Goal: Task Accomplishment & Management: Use online tool/utility

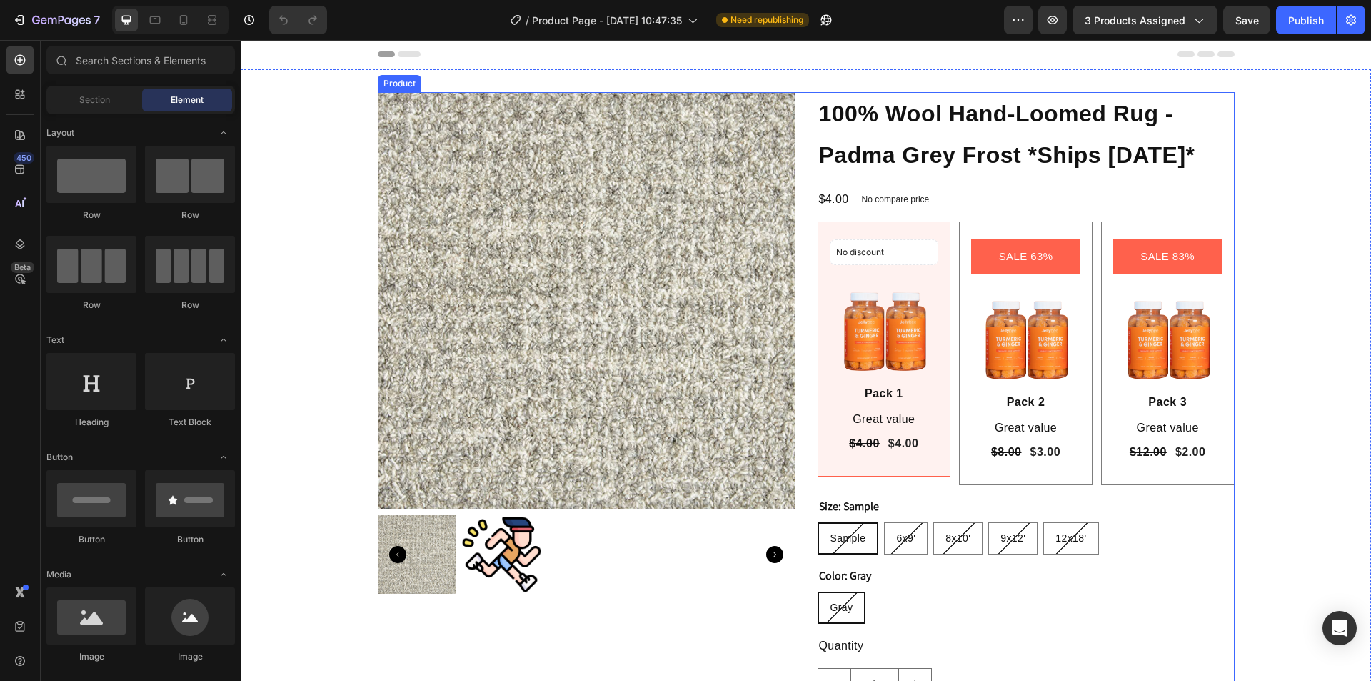
drag, startPoint x: 793, startPoint y: 114, endPoint x: 361, endPoint y: 114, distance: 432.1
click at [793, 114] on div "Product Images 100% Wool Hand-Loomed Rug - Padma Grey Frost *Ships Within 2 Day…" at bounding box center [806, 448] width 857 height 713
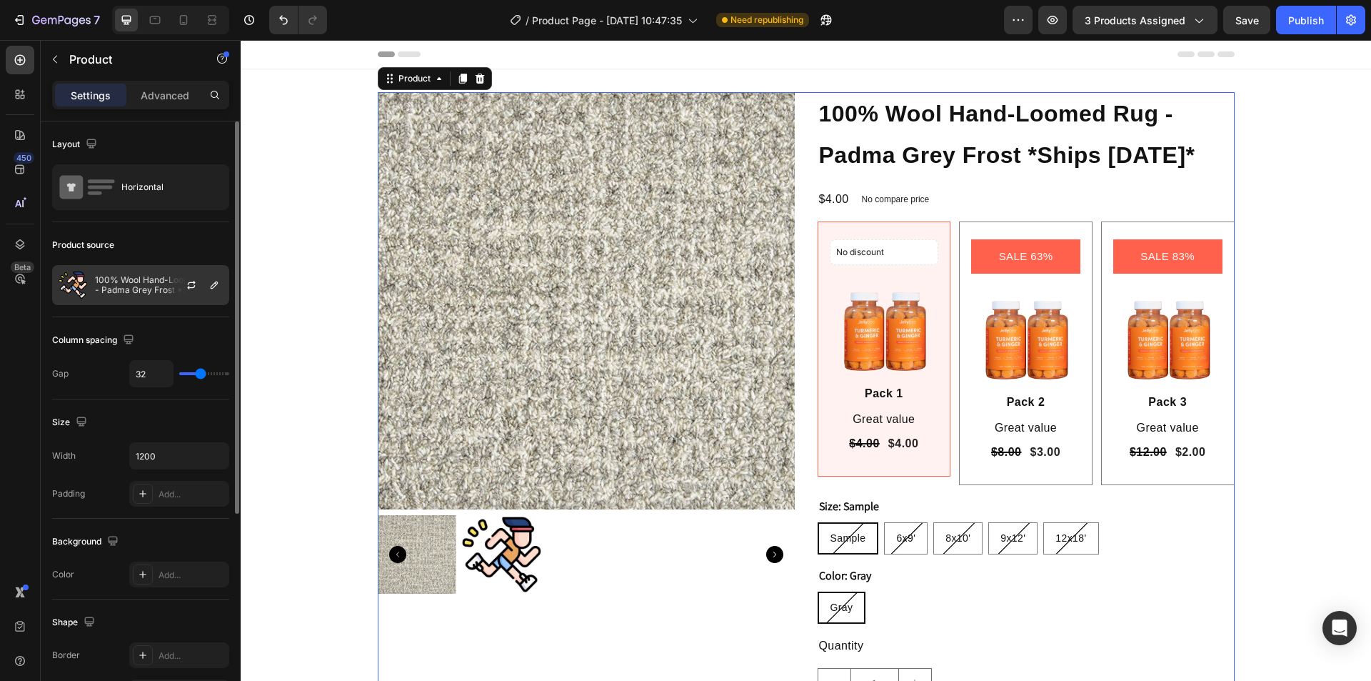
click at [126, 289] on p "100% Wool Hand-Loomed Rug - Padma Grey Frost *Ships [DATE]*" at bounding box center [159, 285] width 128 height 20
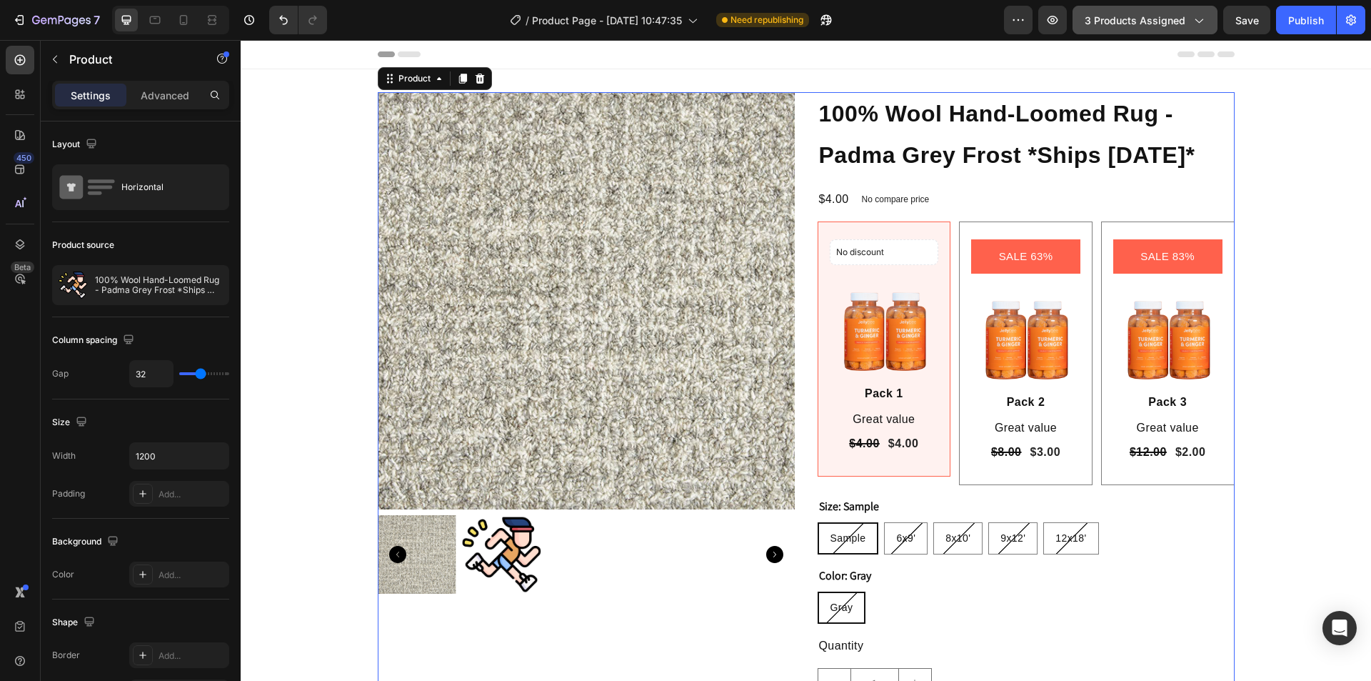
click at [1132, 23] on span "3 products assigned" at bounding box center [1135, 20] width 101 height 15
click at [75, 11] on button "7" at bounding box center [56, 20] width 101 height 29
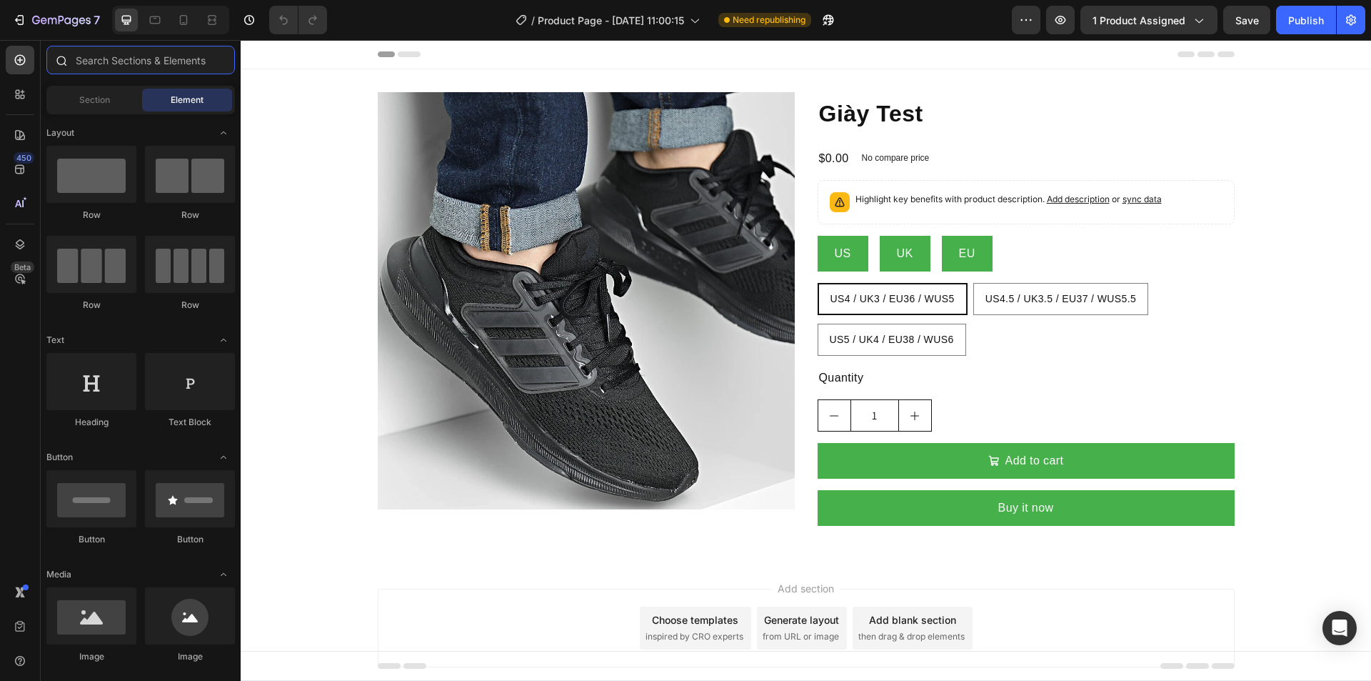
click at [128, 56] on input "text" at bounding box center [140, 60] width 189 height 29
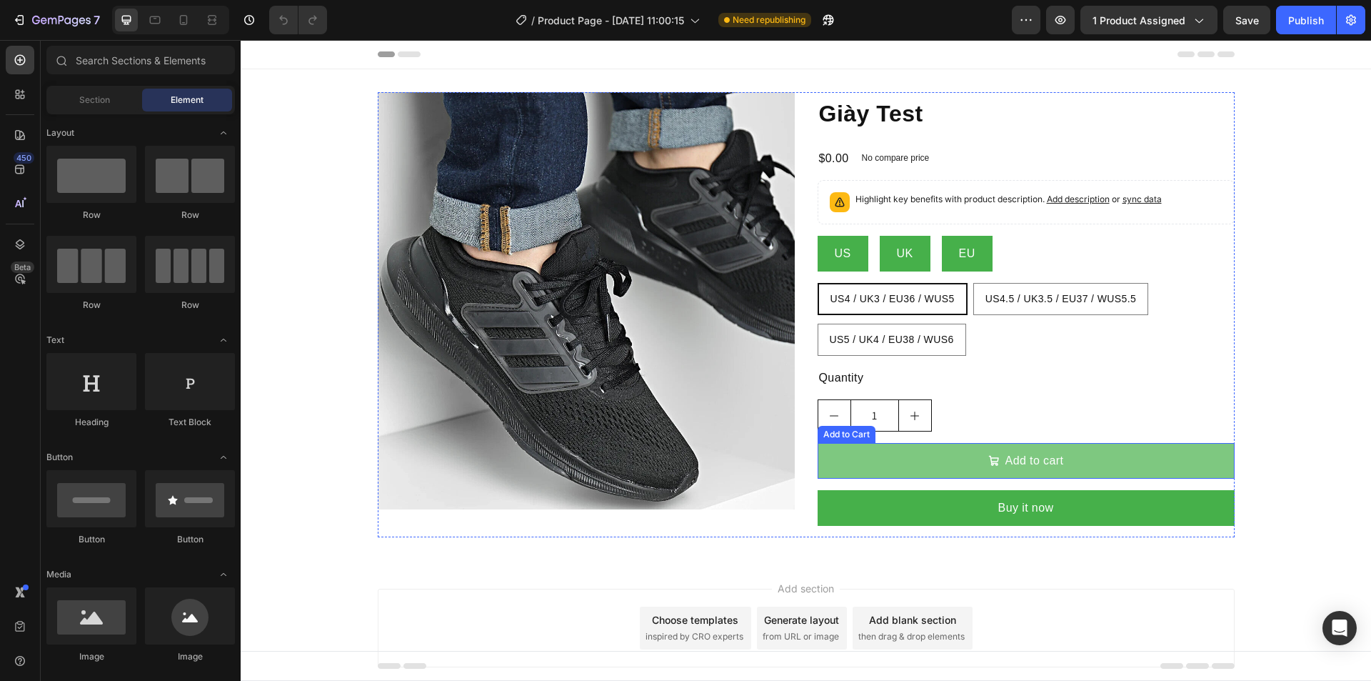
click at [921, 444] on button "Add to cart" at bounding box center [1026, 461] width 417 height 36
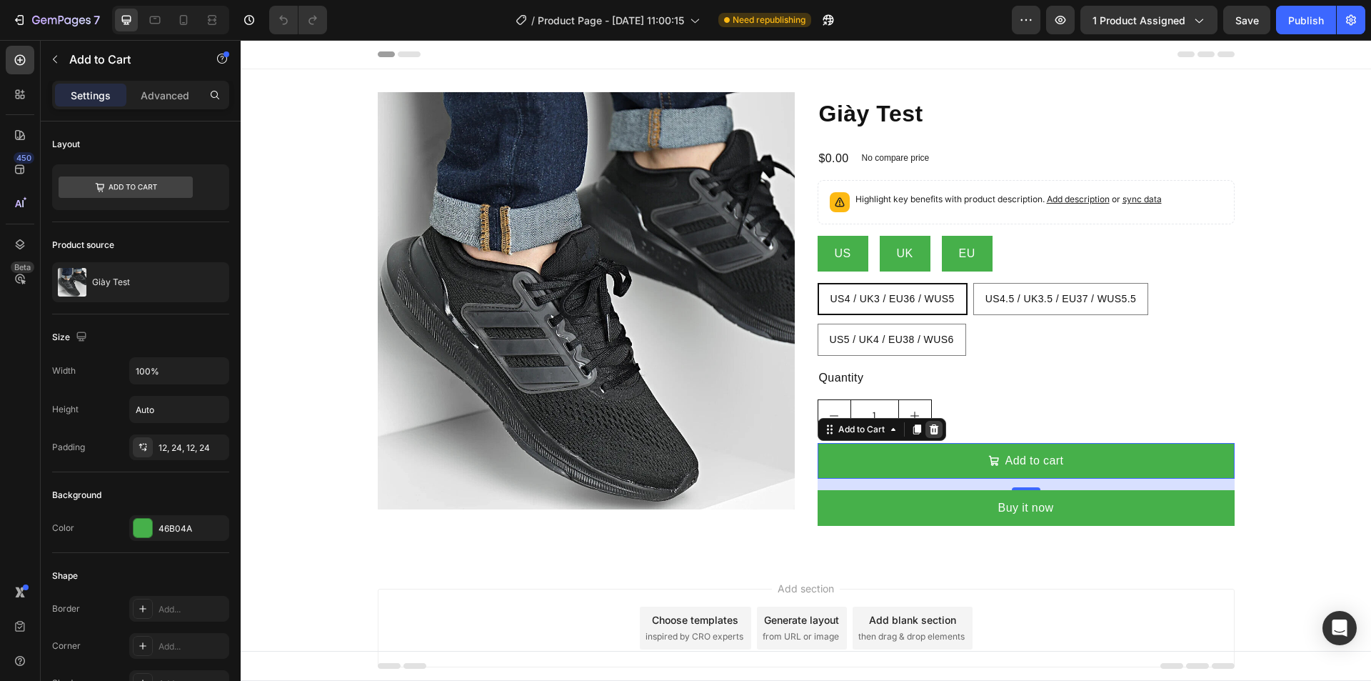
click at [929, 429] on icon at bounding box center [933, 429] width 9 height 10
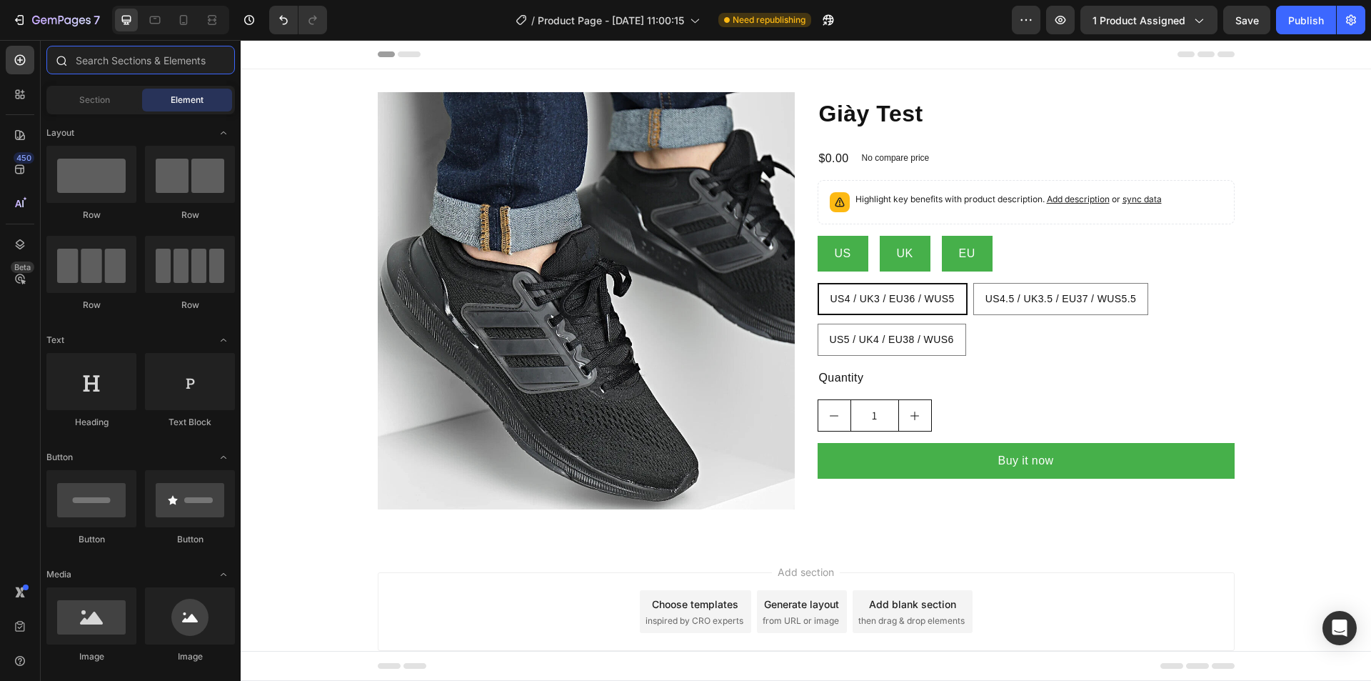
click at [97, 61] on input "text" at bounding box center [140, 60] width 189 height 29
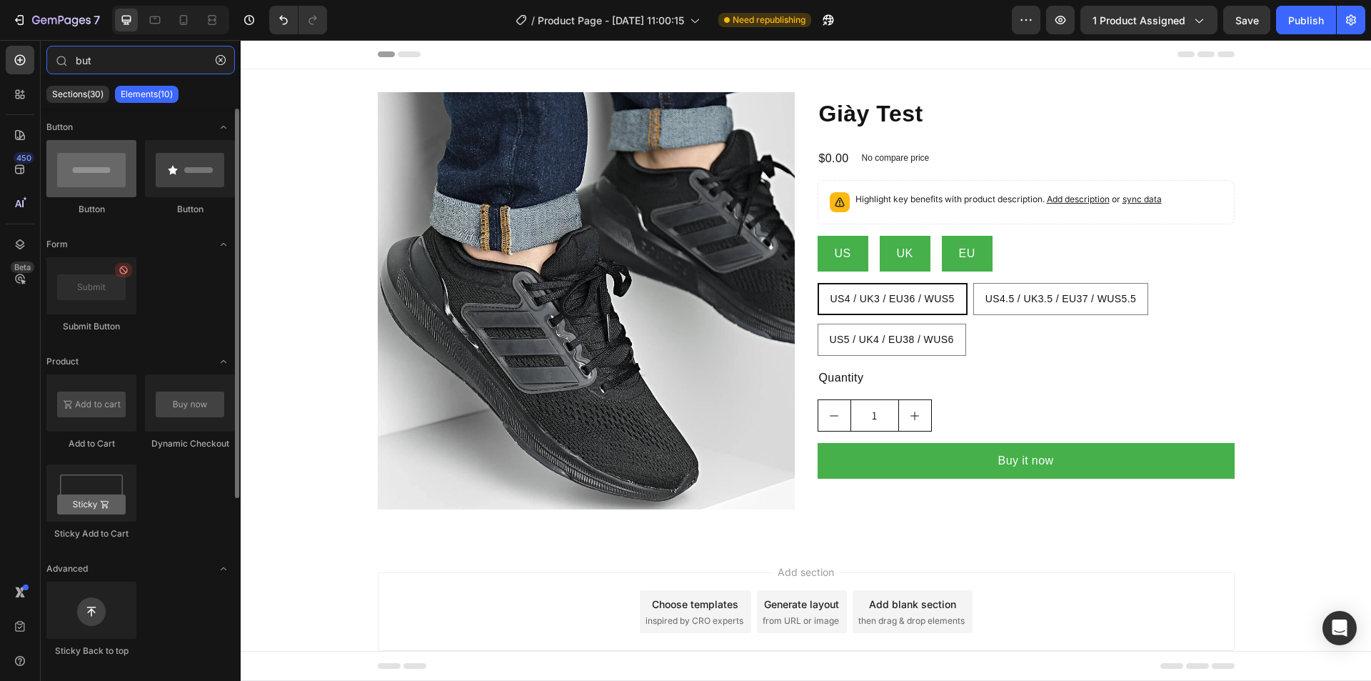
type input "but"
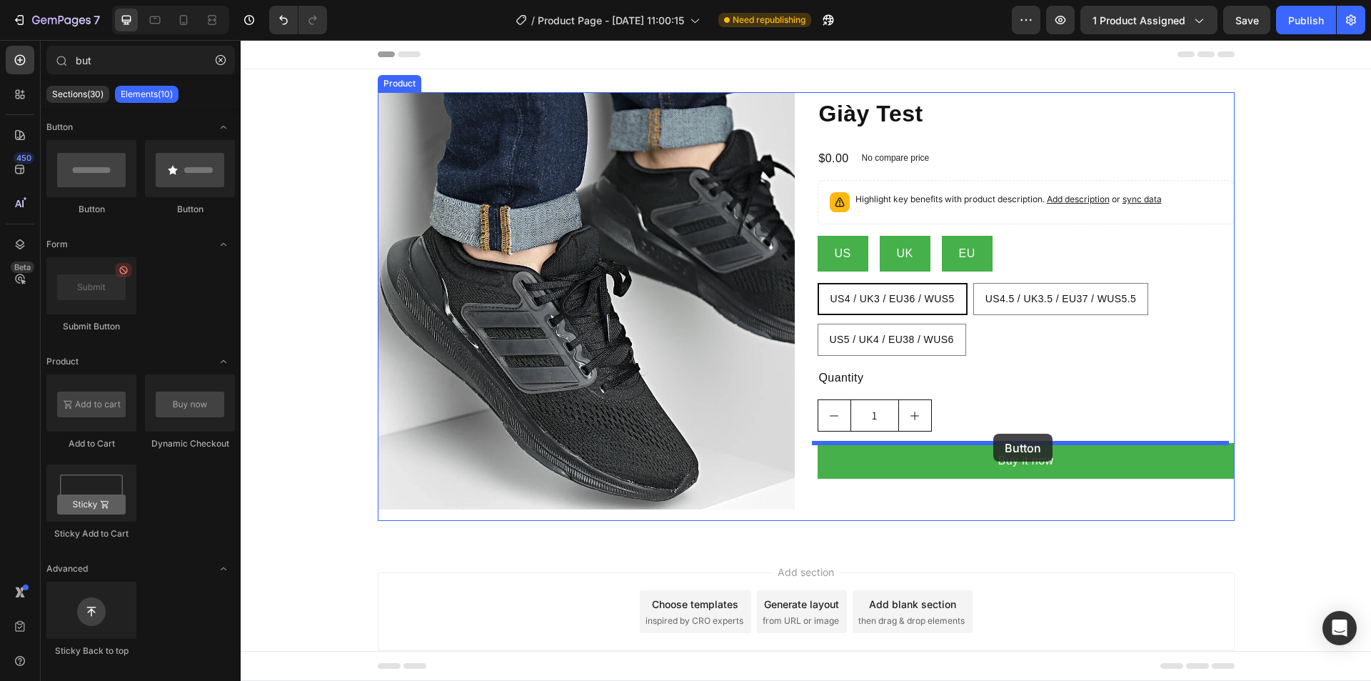
drag, startPoint x: 363, startPoint y: 205, endPoint x: 993, endPoint y: 434, distance: 670.8
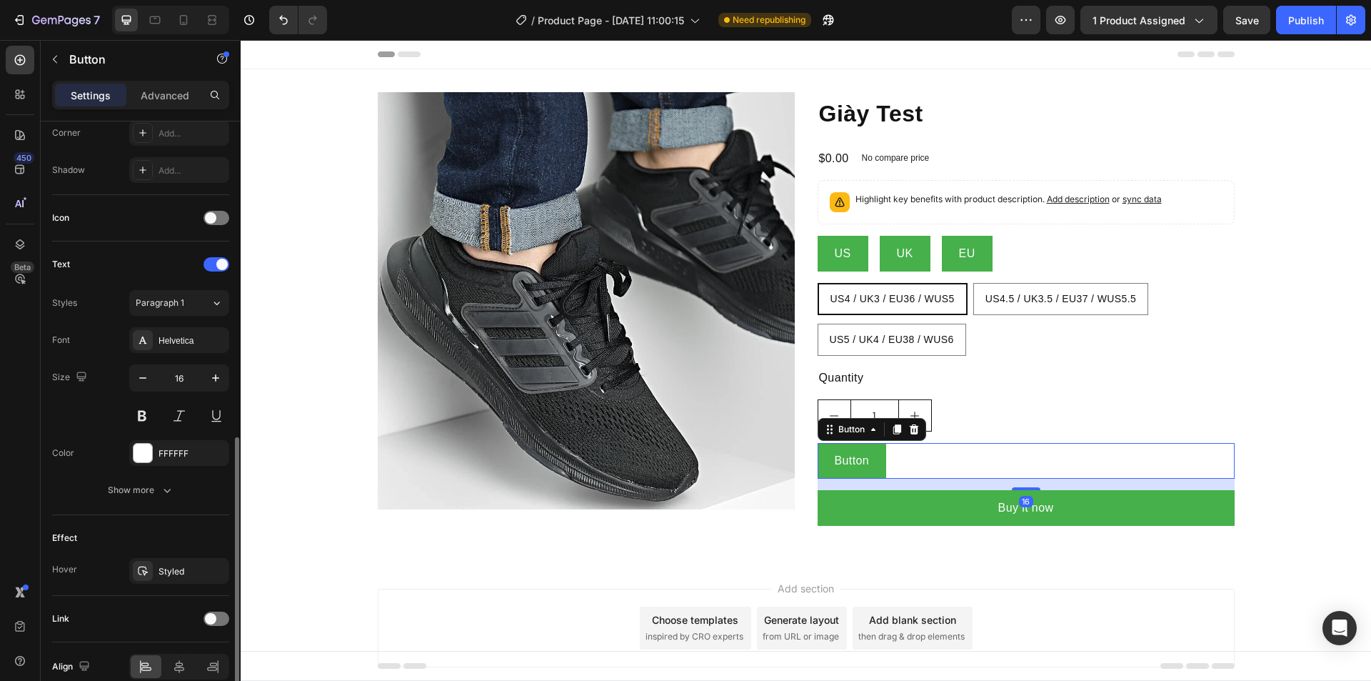
scroll to position [424, 0]
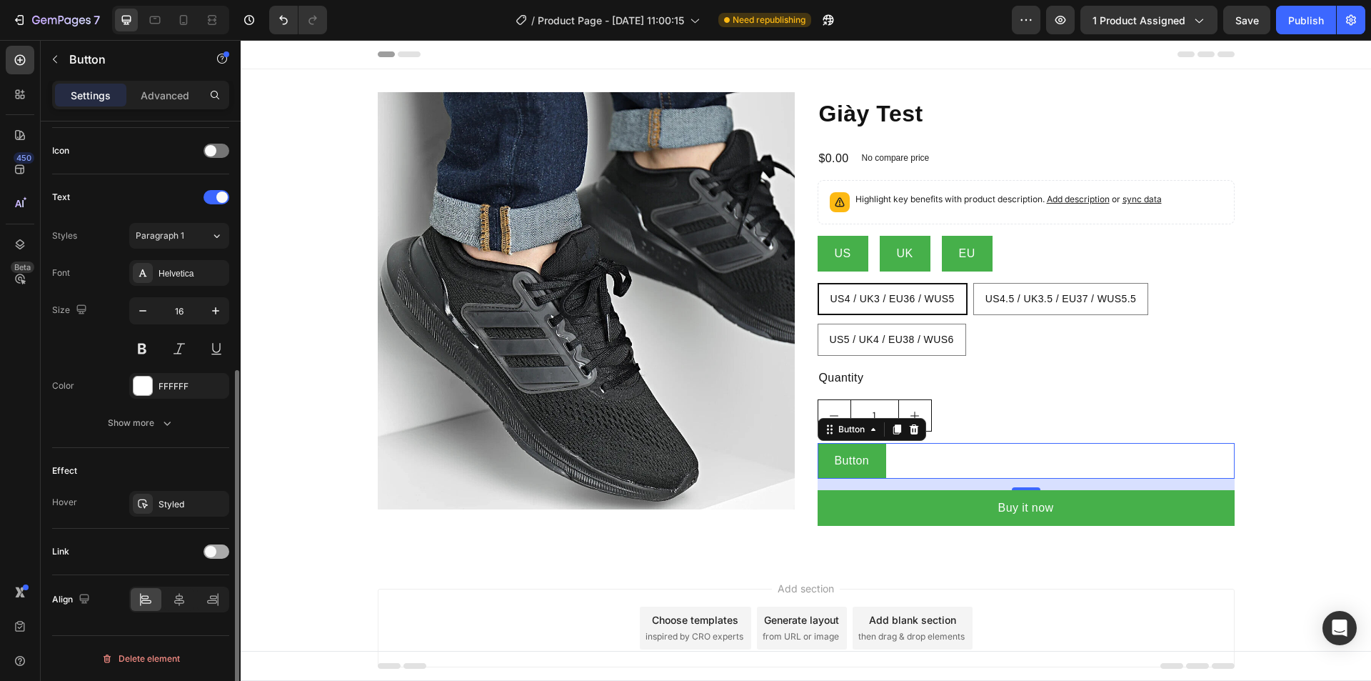
click at [208, 557] on div at bounding box center [217, 551] width 26 height 14
click at [164, 589] on span "Open page" at bounding box center [158, 586] width 44 height 11
click at [159, 629] on div "Add..." at bounding box center [192, 625] width 67 height 13
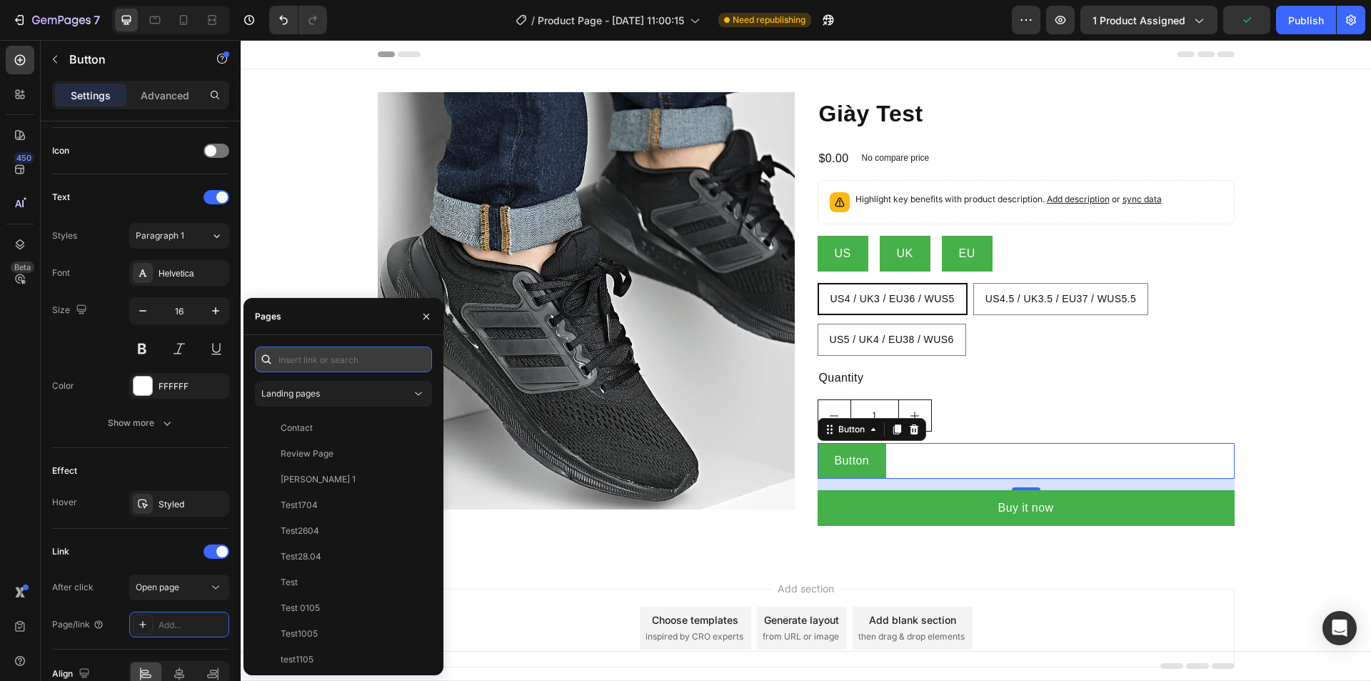
click at [315, 359] on input "text" at bounding box center [343, 359] width 177 height 26
click at [349, 355] on input "text" at bounding box center [343, 359] width 177 height 26
paste input "/discount/MYCODE?redirect=/checkout"
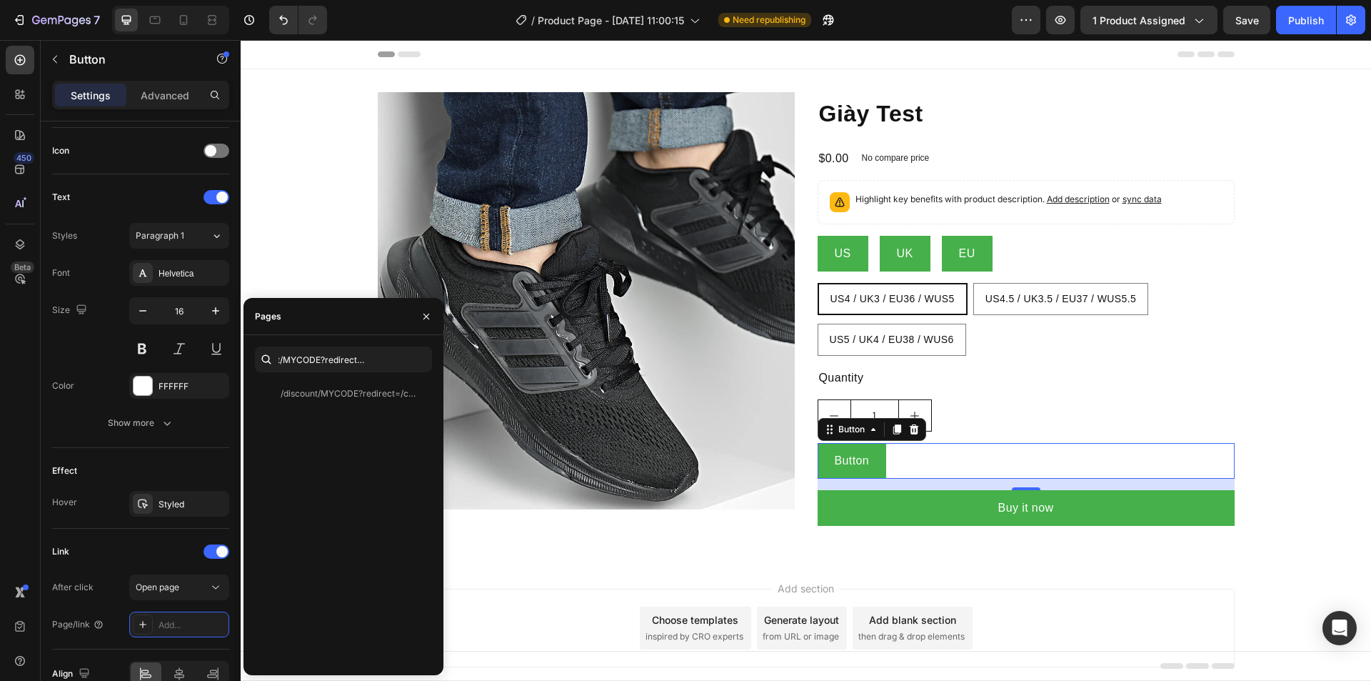
scroll to position [0, 0]
click at [343, 362] on input "/discount/MYCODE?redirect=/checkout" at bounding box center [343, 359] width 177 height 26
drag, startPoint x: 321, startPoint y: 362, endPoint x: 357, endPoint y: 362, distance: 35.7
click at [357, 362] on input "/discount/MYCODE?redirect=/checkout" at bounding box center [343, 359] width 177 height 26
paste input "NA487AGYV1NM"
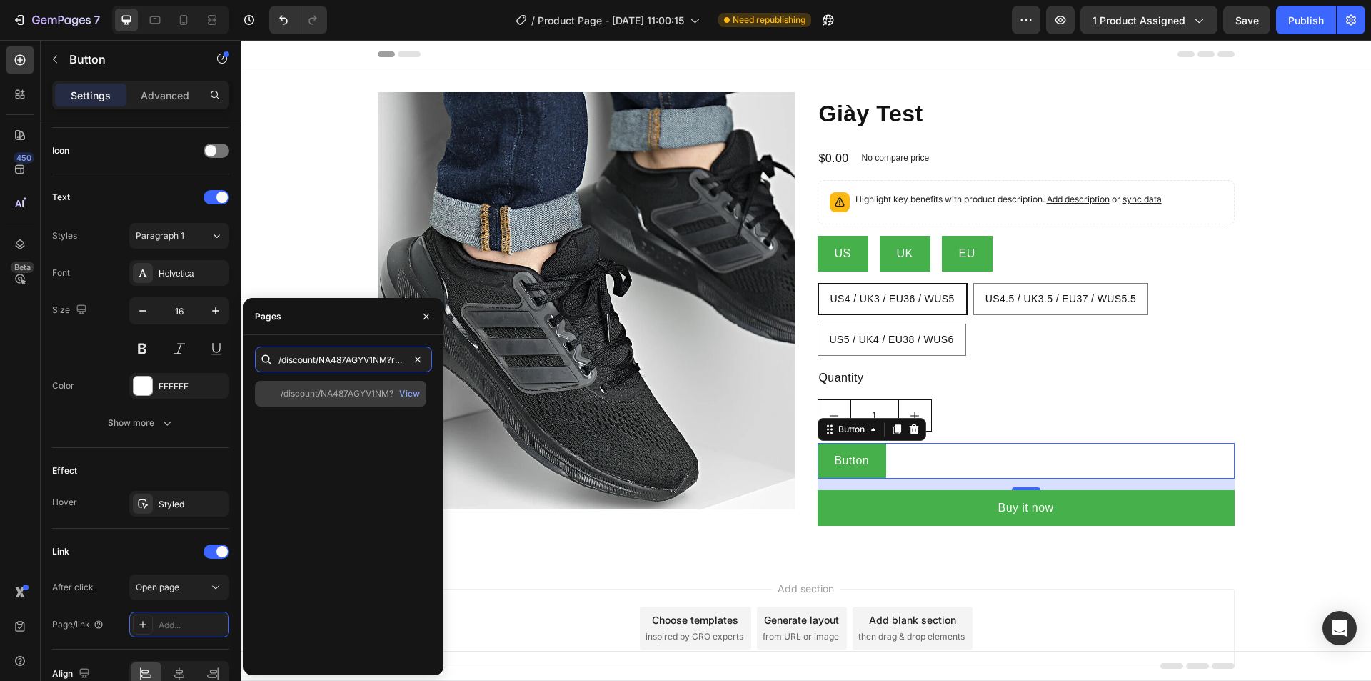
type input "/discount/NA487AGYV1NM?redirect=/checkout"
click at [300, 394] on div "/discount/NA487AGYV1NM?redirect=/checkout" at bounding box center [349, 393] width 137 height 13
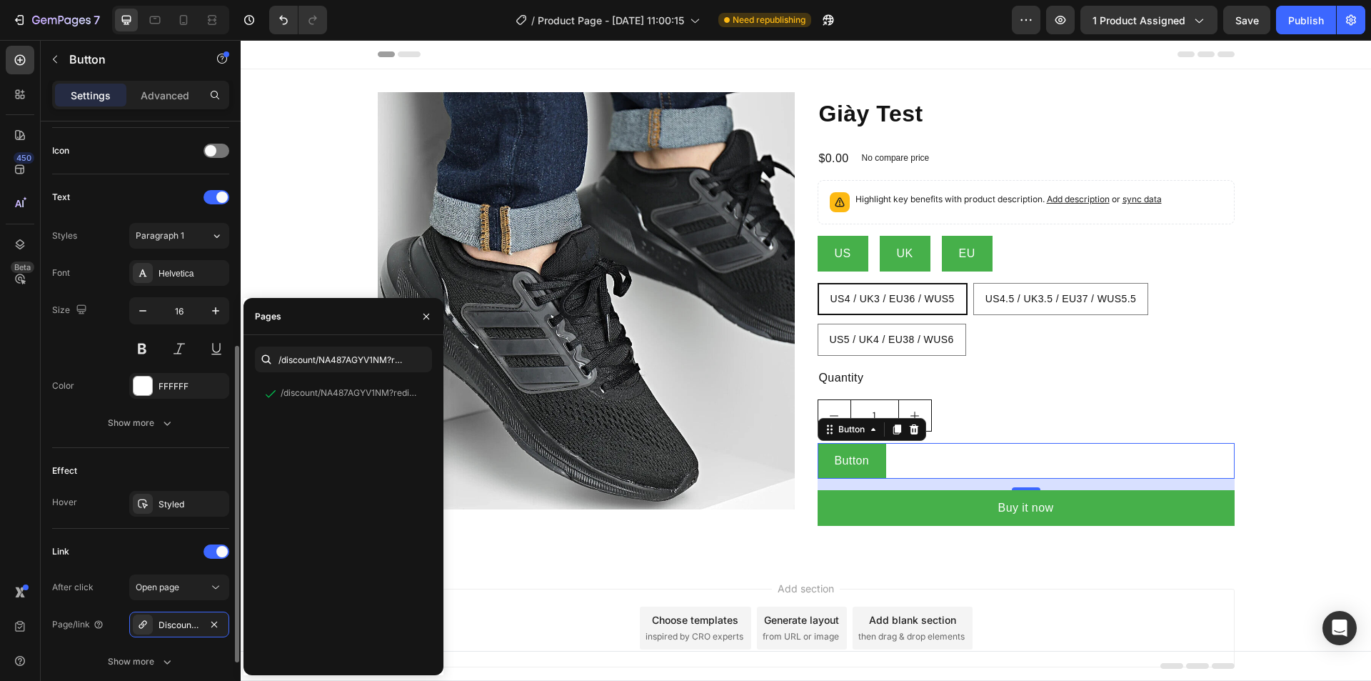
click at [136, 538] on div "Link After click Open page Page/link Discount/NA487AGYV1NM?Redirect=/checkout S…" at bounding box center [140, 608] width 177 height 158
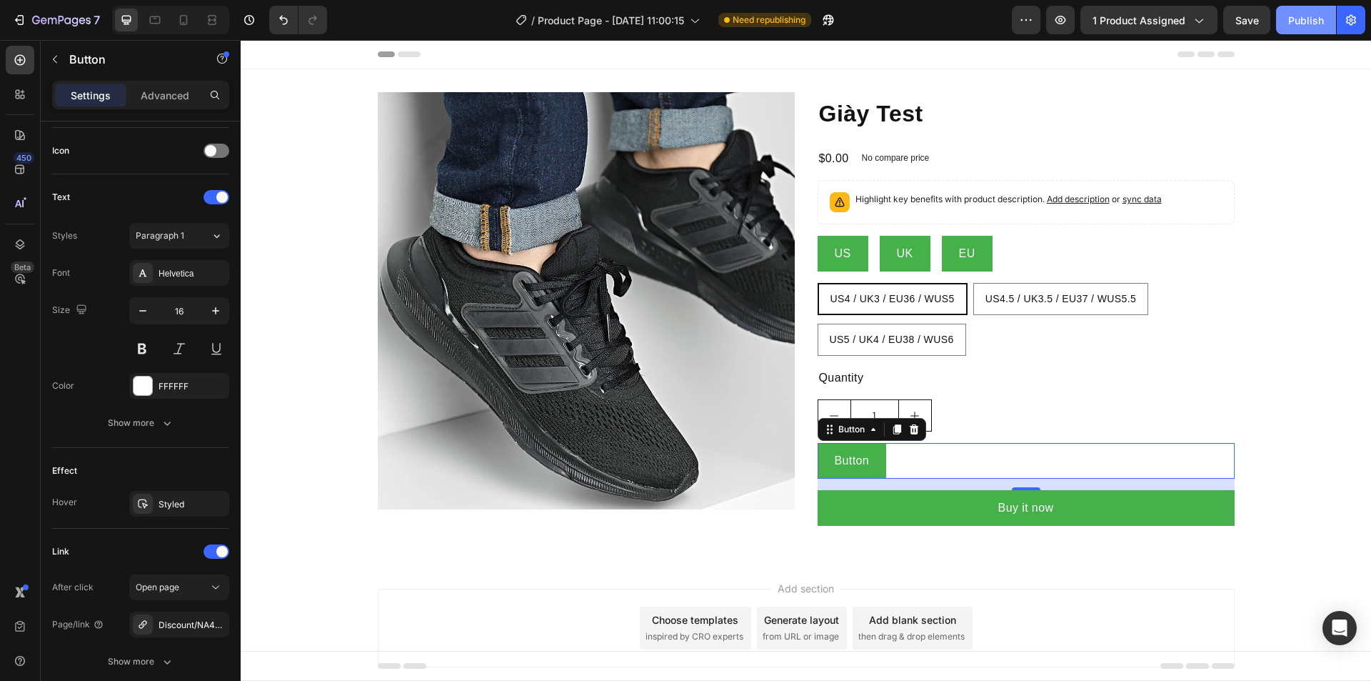
click at [1314, 14] on div "Publish" at bounding box center [1306, 20] width 36 height 15
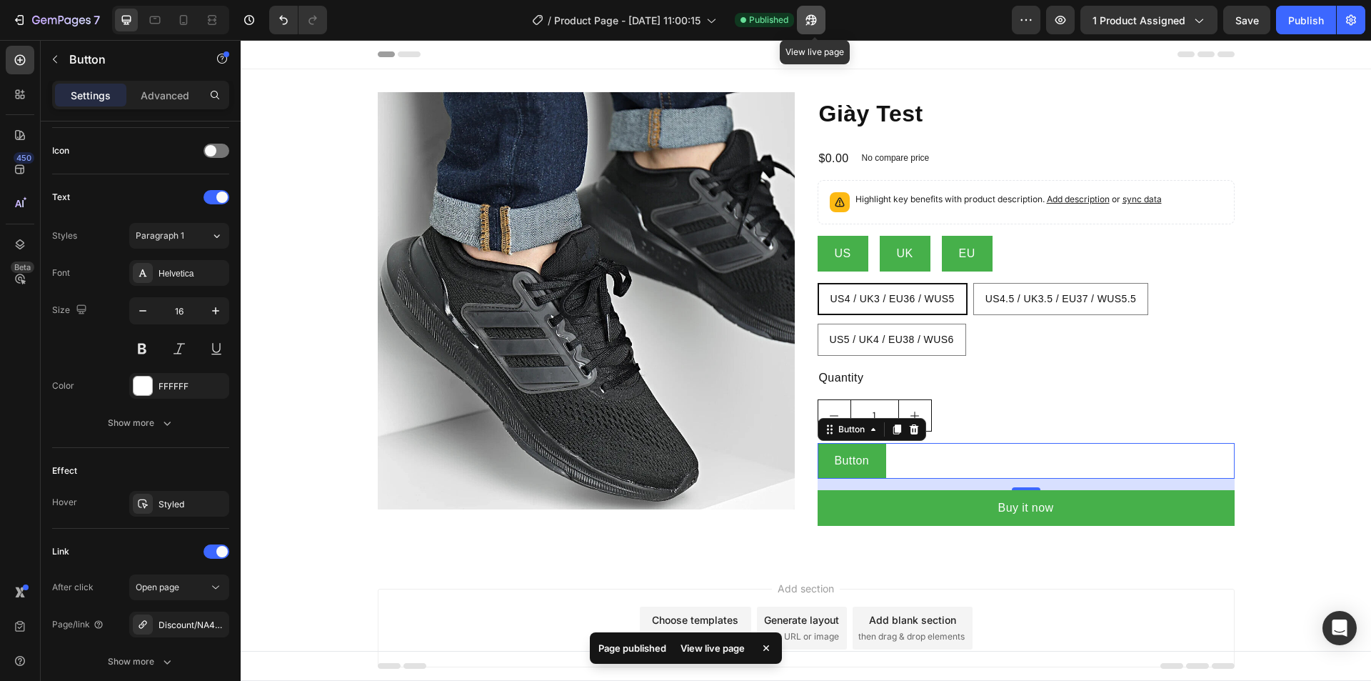
click at [813, 14] on icon "button" at bounding box center [811, 20] width 14 height 14
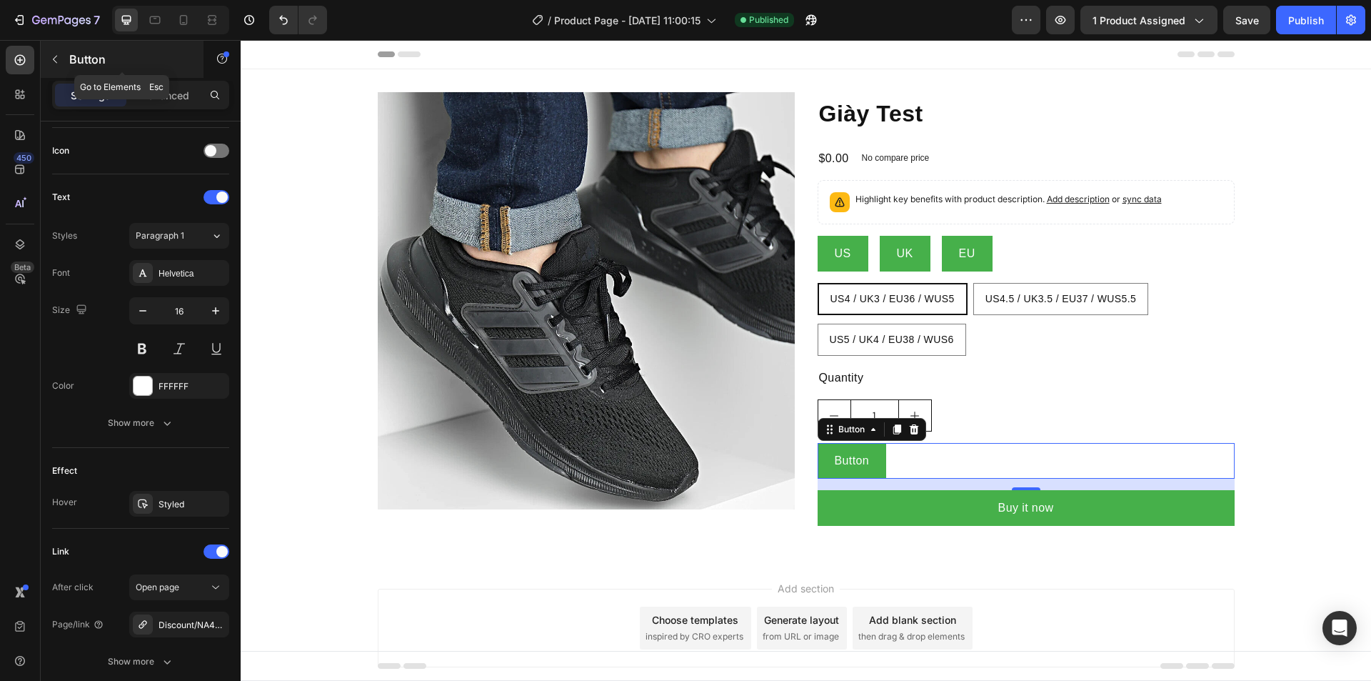
click at [59, 61] on icon "button" at bounding box center [54, 59] width 11 height 11
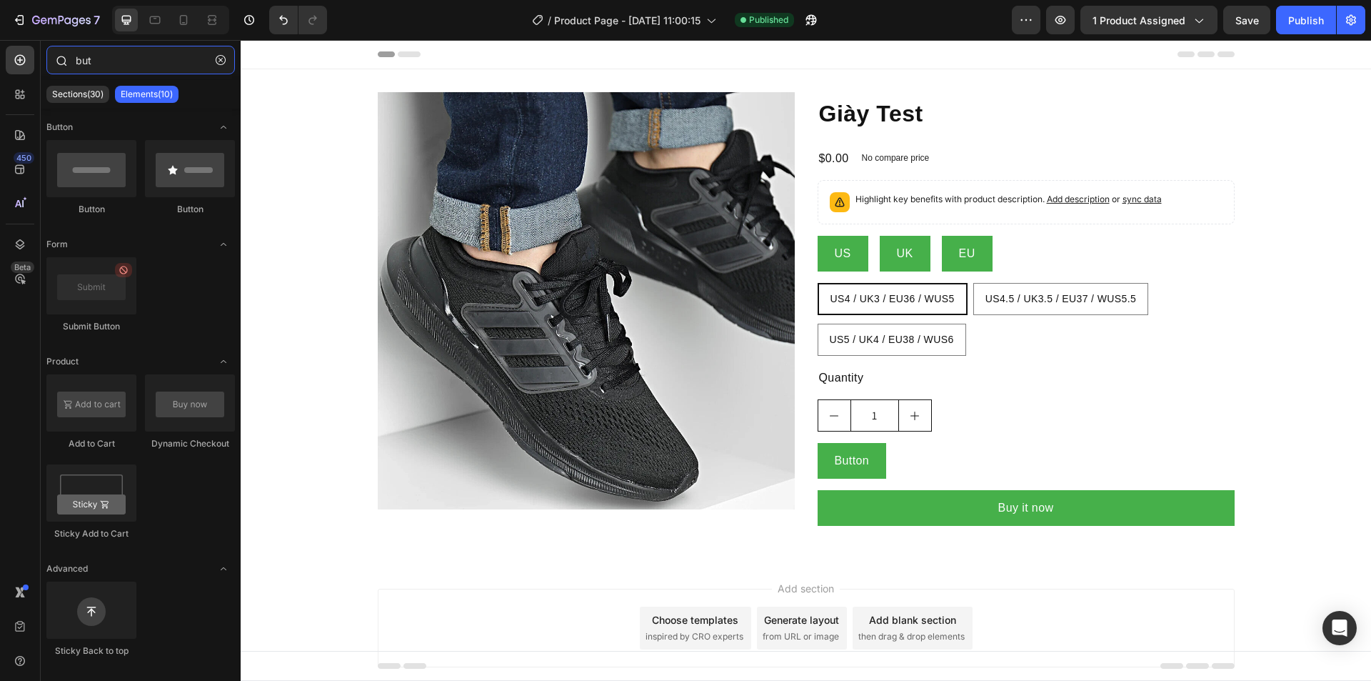
click at [113, 65] on input "but" at bounding box center [140, 60] width 189 height 29
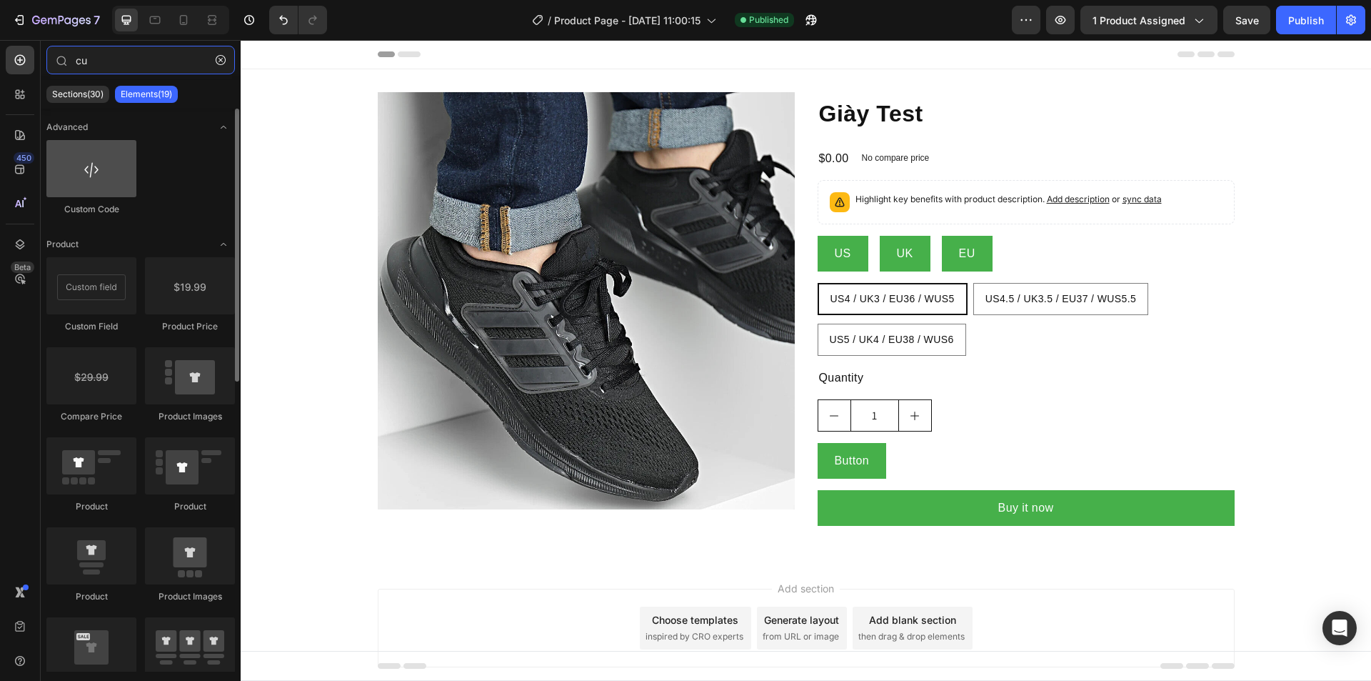
type input "cu"
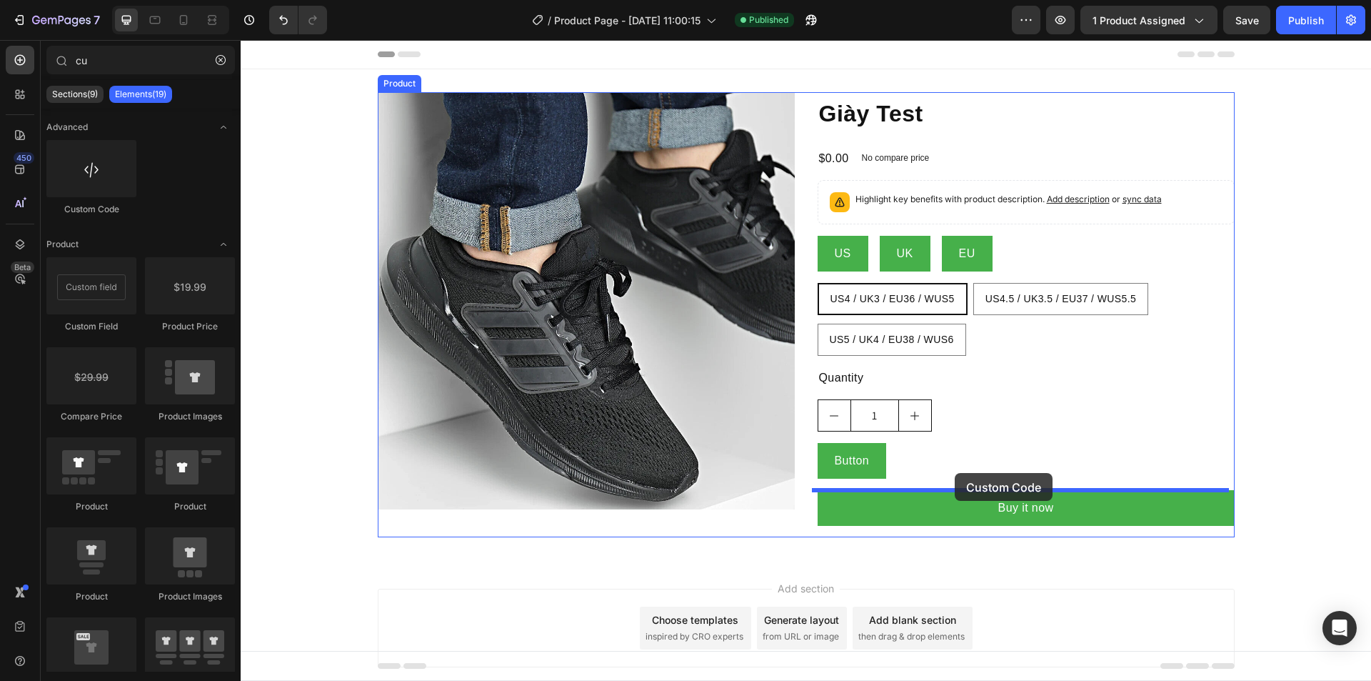
drag, startPoint x: 337, startPoint y: 216, endPoint x: 955, endPoint y: 473, distance: 669.2
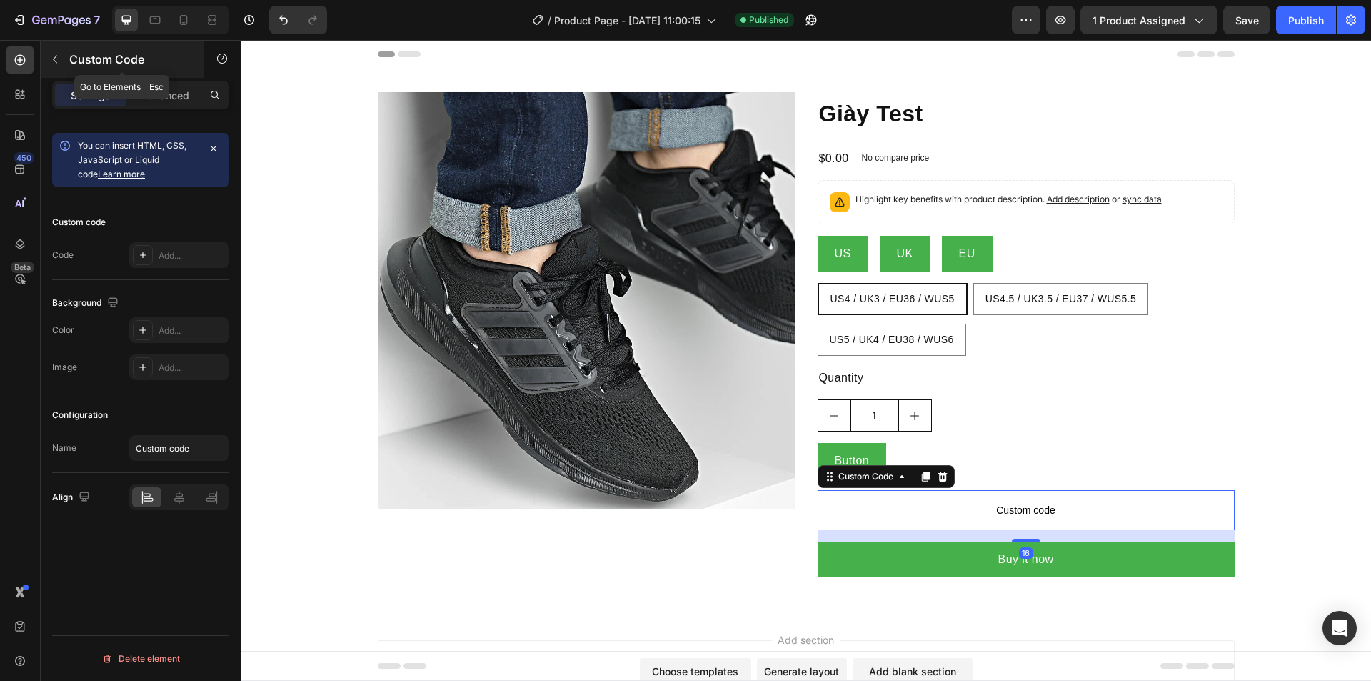
click at [58, 66] on button "button" at bounding box center [55, 59] width 23 height 23
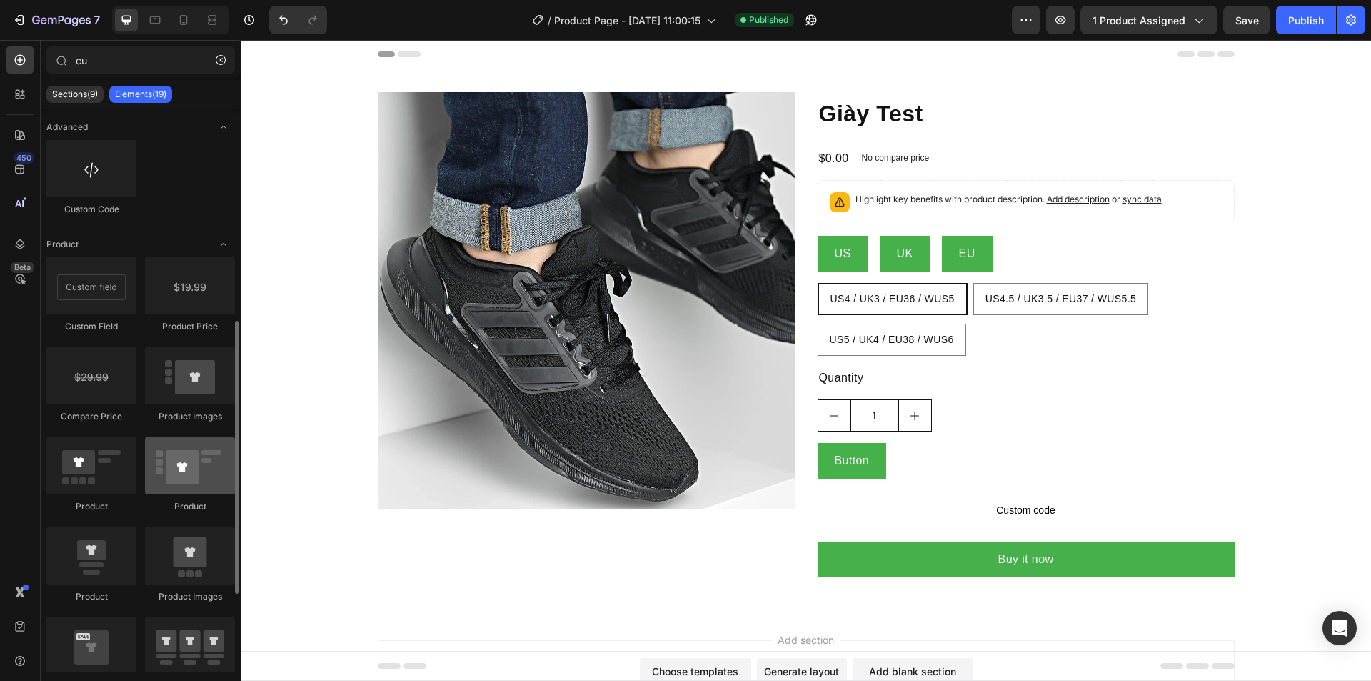
scroll to position [214, 0]
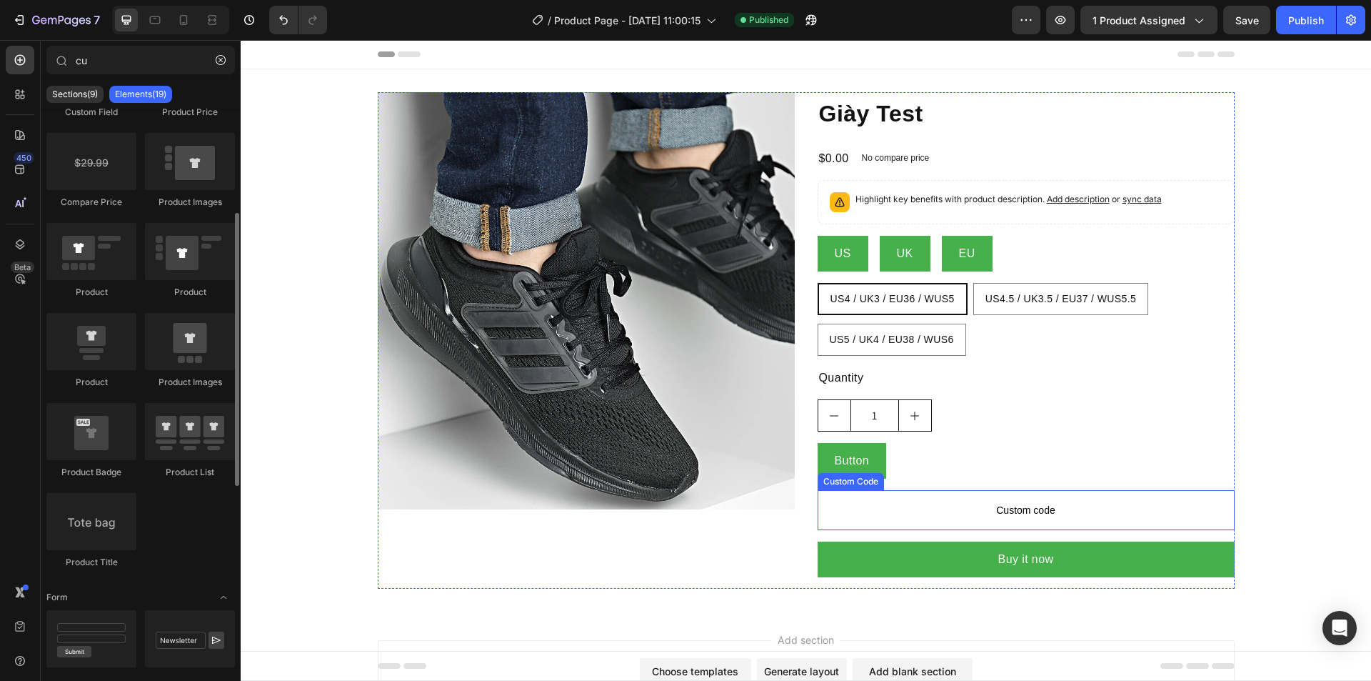
click at [912, 523] on p "Custom code" at bounding box center [1026, 510] width 417 height 40
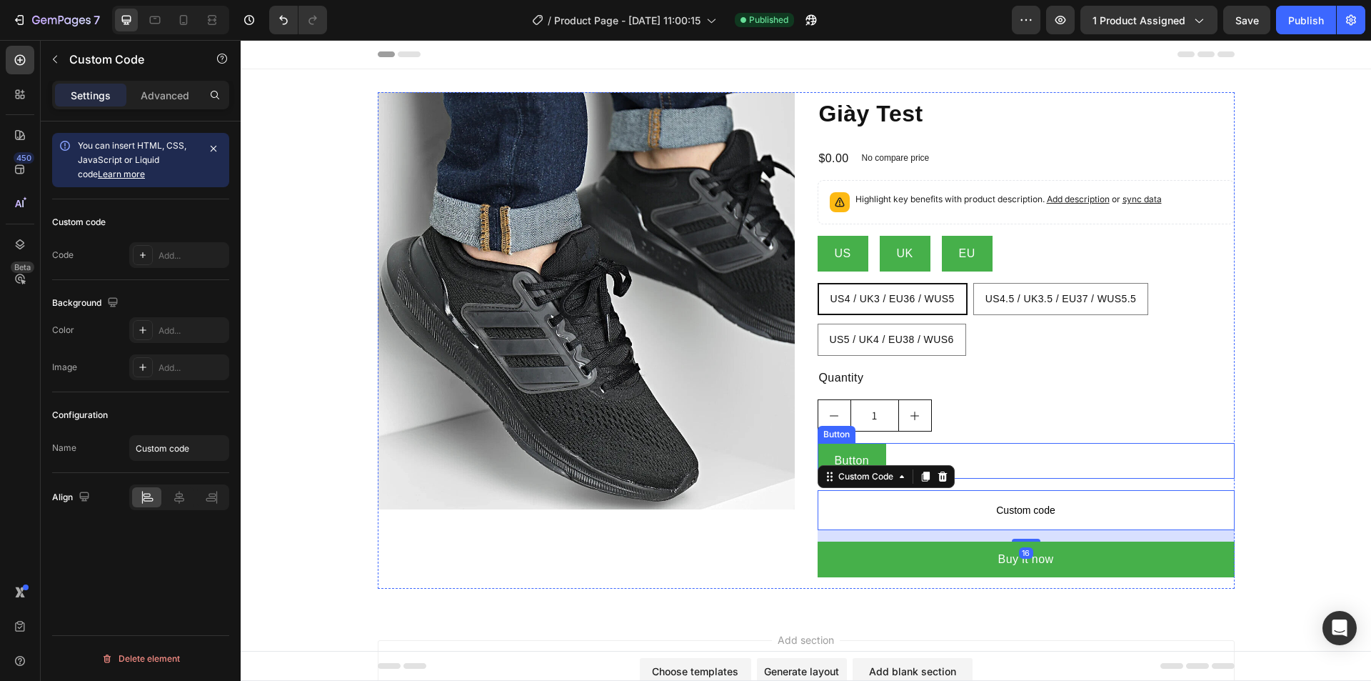
click at [975, 446] on div "Button Button" at bounding box center [1026, 461] width 417 height 36
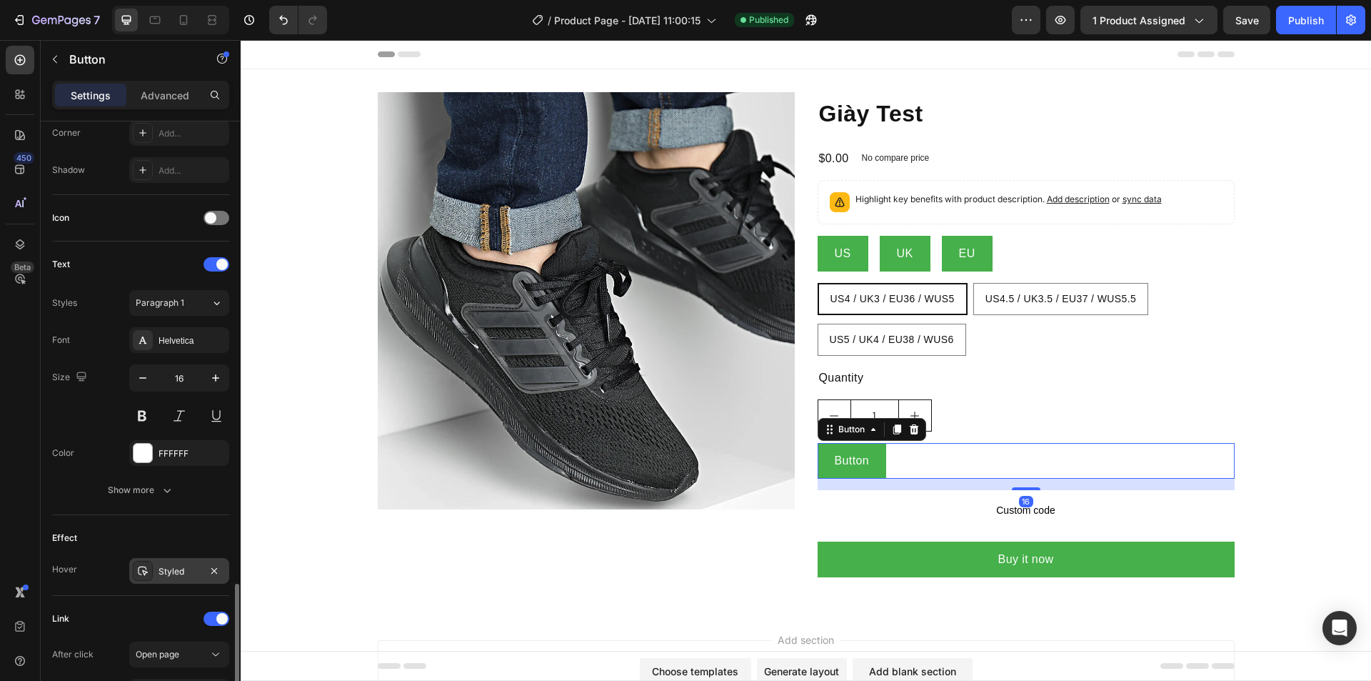
scroll to position [536, 0]
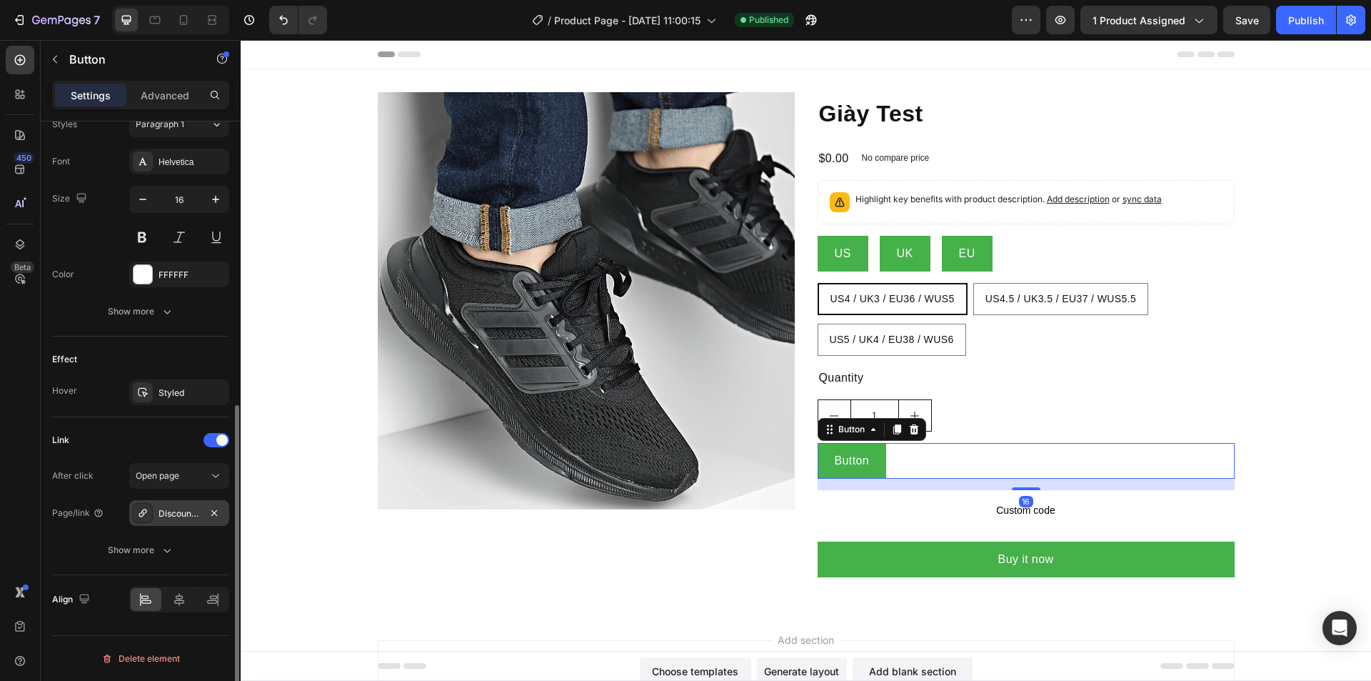
click at [174, 522] on div "Discount/NA487AGYV1NM?Redirect=/checkout" at bounding box center [179, 513] width 100 height 26
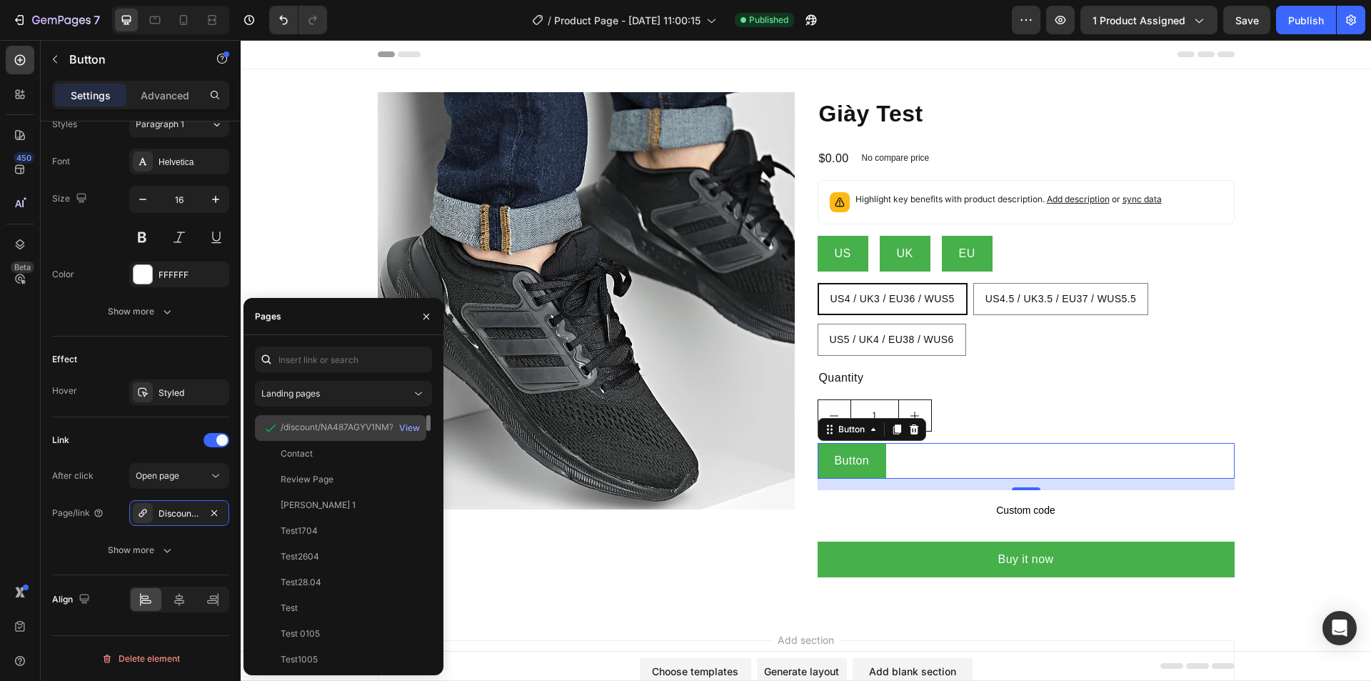
click at [289, 429] on div "/discount/NA487AGYV1NM?redirect=/checkout" at bounding box center [349, 427] width 137 height 13
copy div "/discount/NA487AGYV1NM?redirect=/checkout"
click at [318, 324] on div "Pages" at bounding box center [344, 316] width 200 height 37
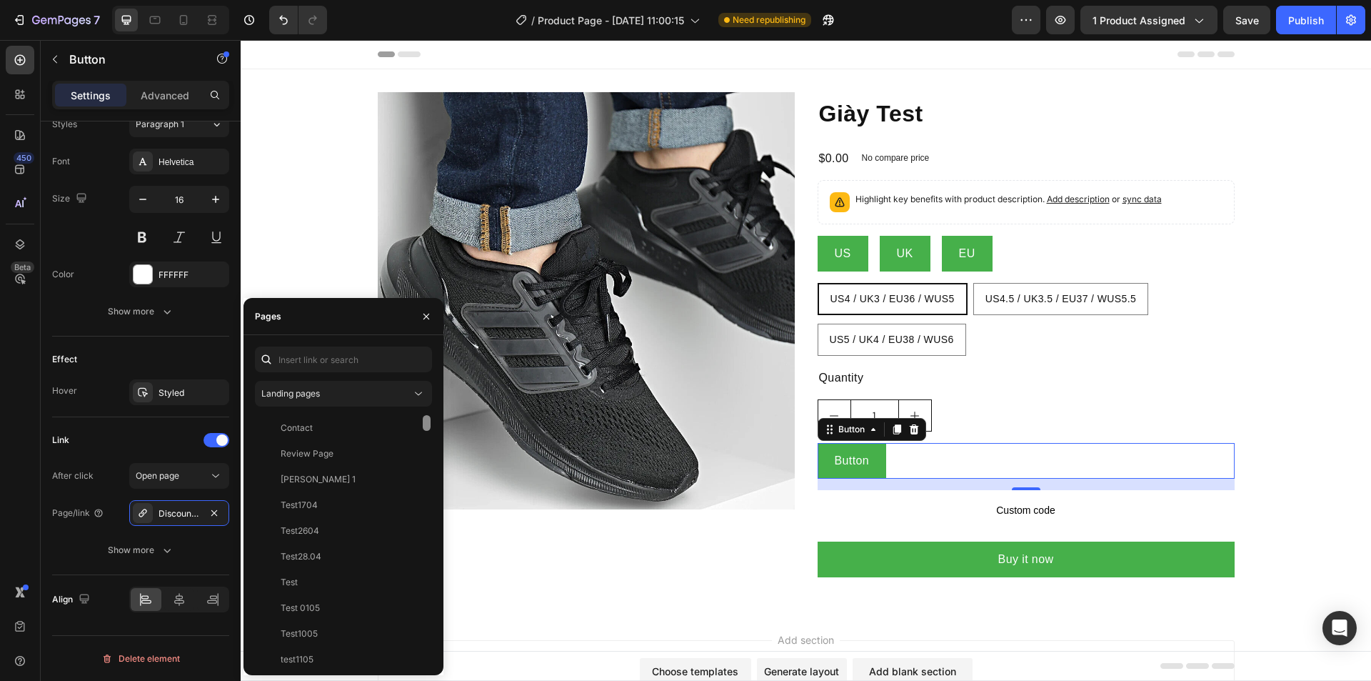
scroll to position [71, 0]
click at [976, 506] on span "Custom code" at bounding box center [1026, 509] width 417 height 17
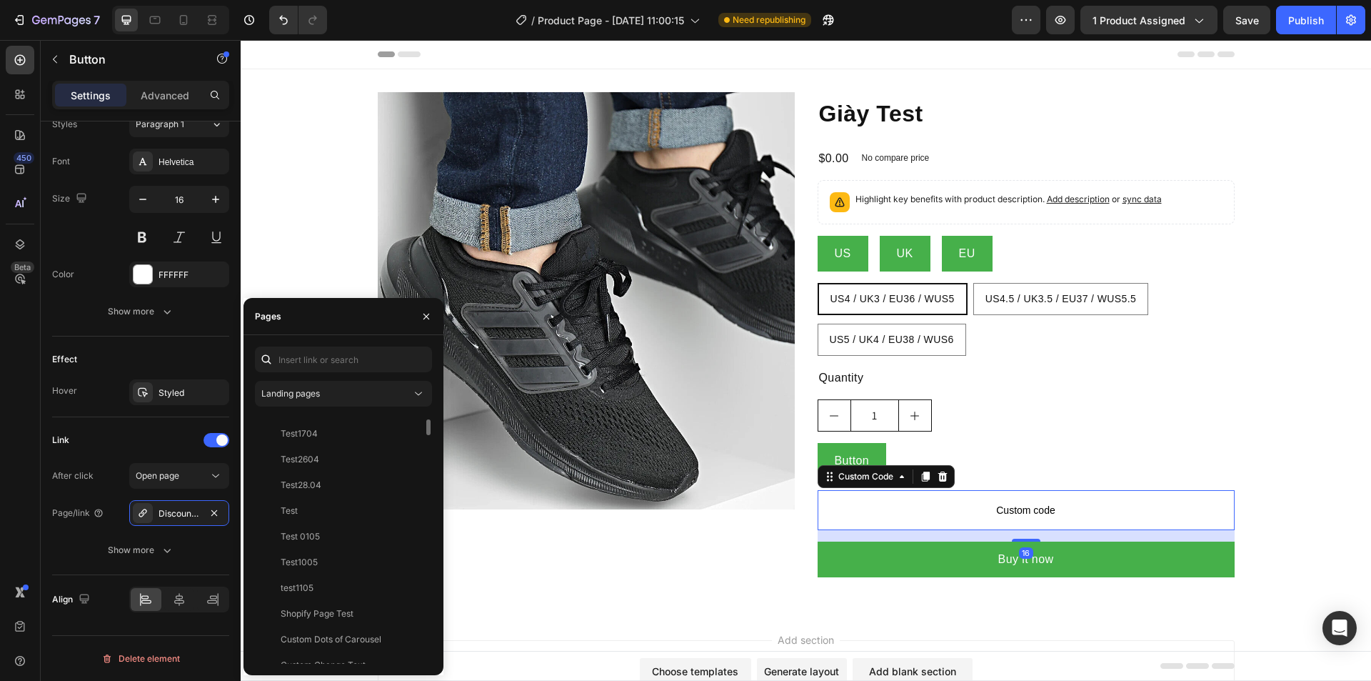
scroll to position [0, 0]
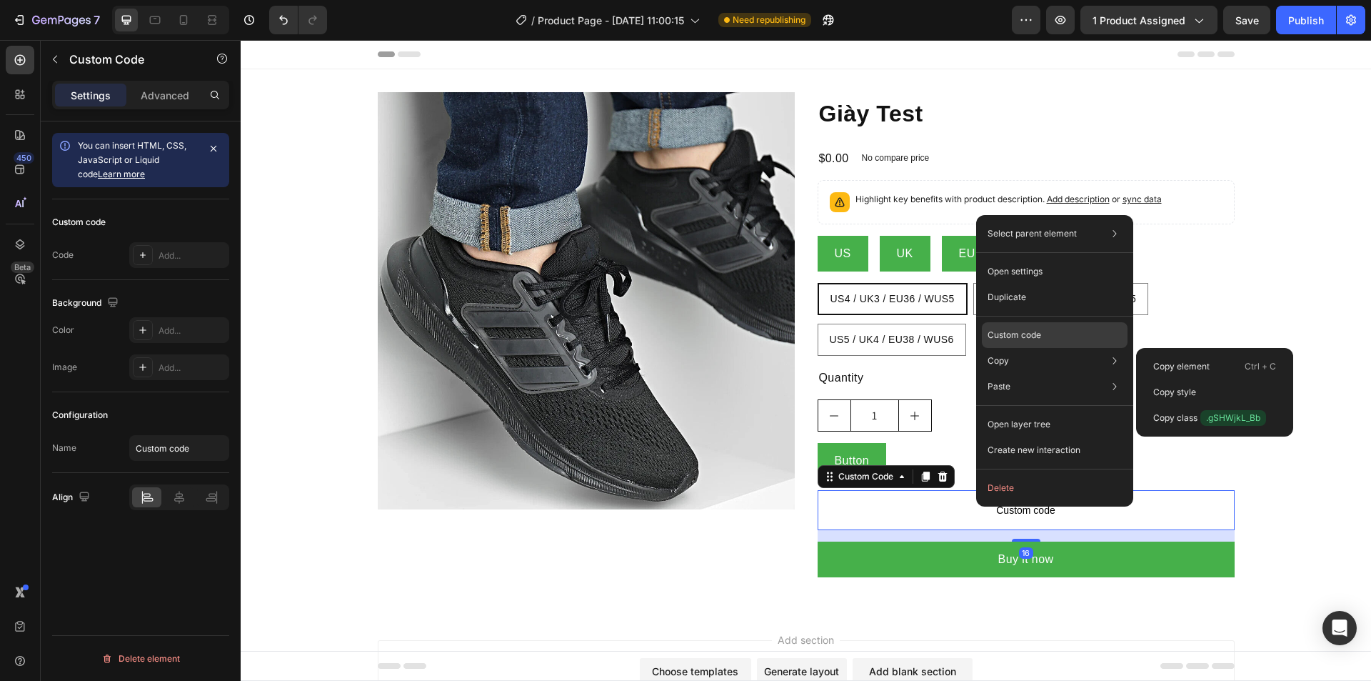
click at [1003, 336] on p "Custom code" at bounding box center [1015, 335] width 54 height 13
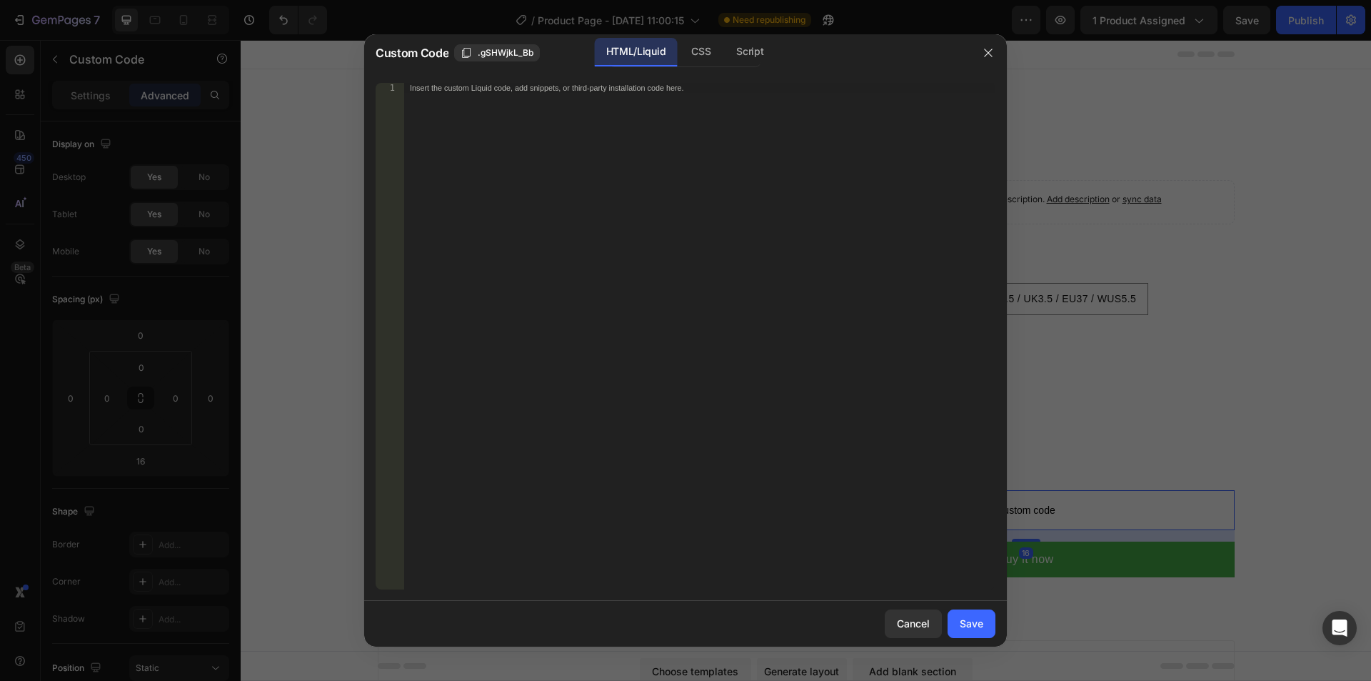
click at [602, 281] on div "Insert the custom Liquid code, add snippets, or third-party installation code h…" at bounding box center [699, 346] width 591 height 526
paste textarea
type textarea "<a href="/discount/NA487AGYV1NM?redirect=/checkout"></a>"
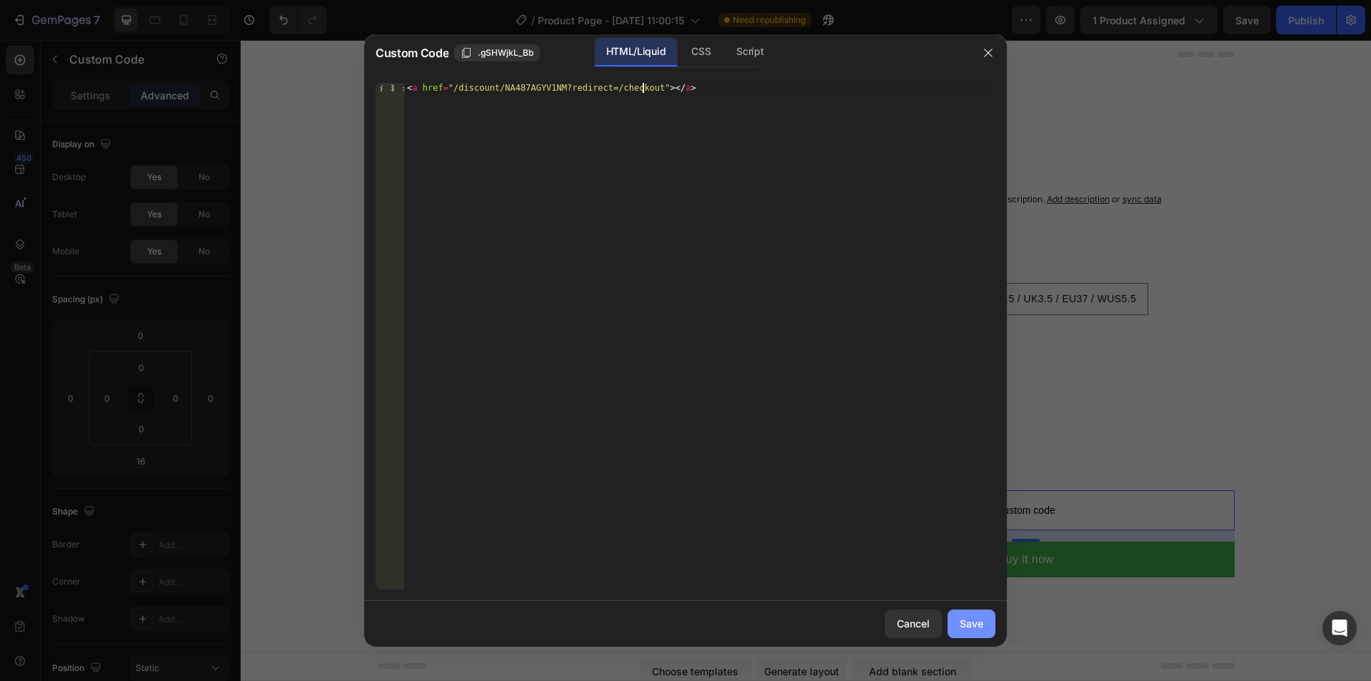
click at [978, 626] on div "Save" at bounding box center [972, 623] width 24 height 15
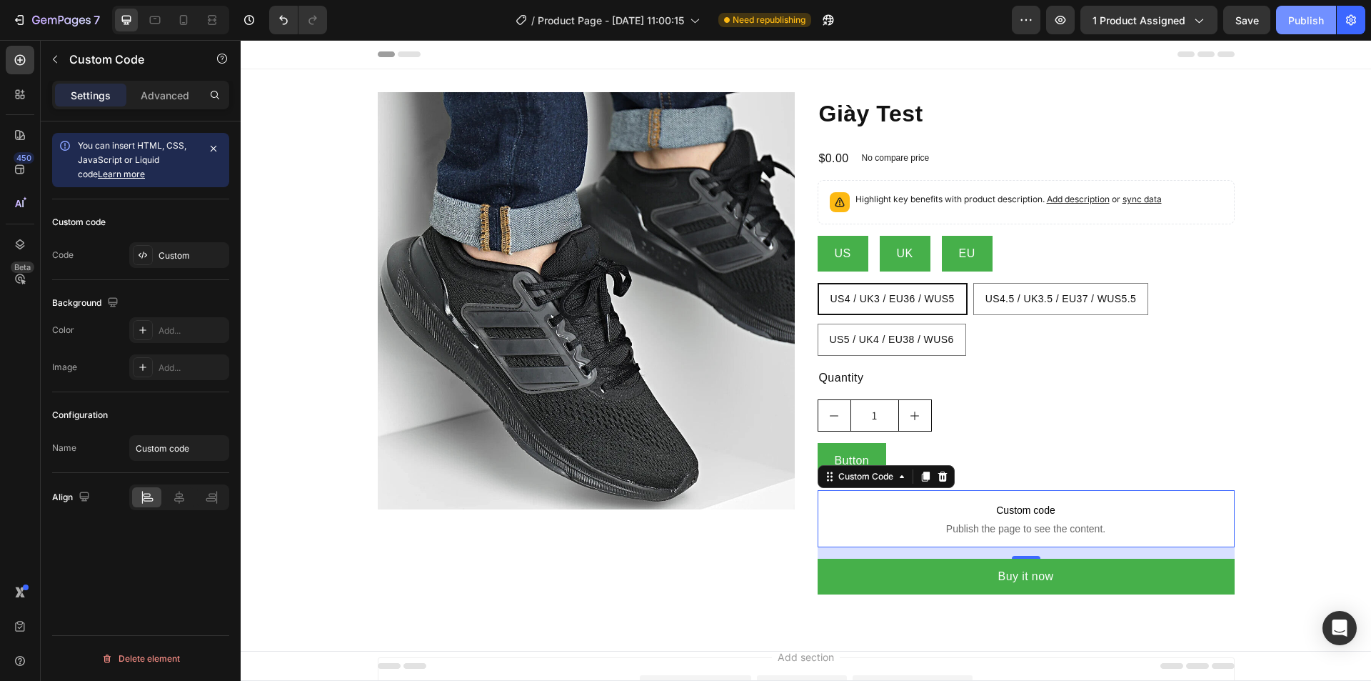
click at [1297, 29] on button "Publish" at bounding box center [1306, 20] width 60 height 29
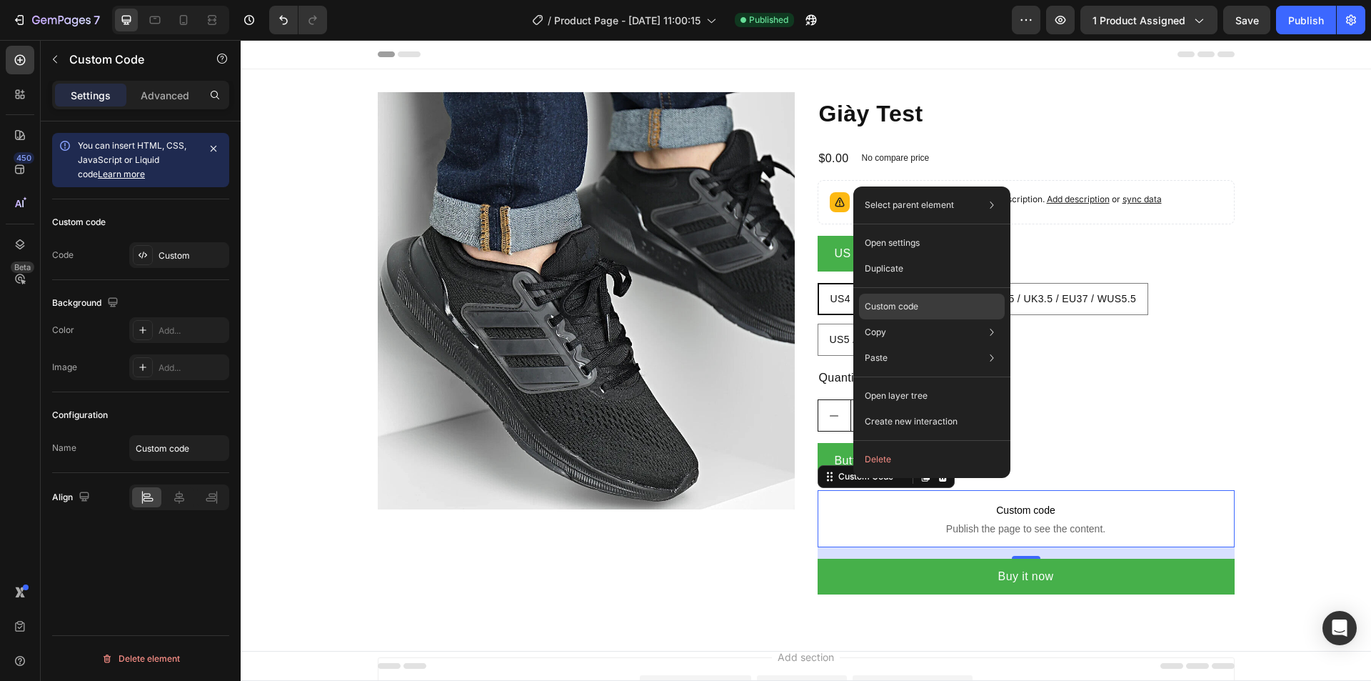
click at [888, 309] on p "Custom code" at bounding box center [892, 306] width 54 height 13
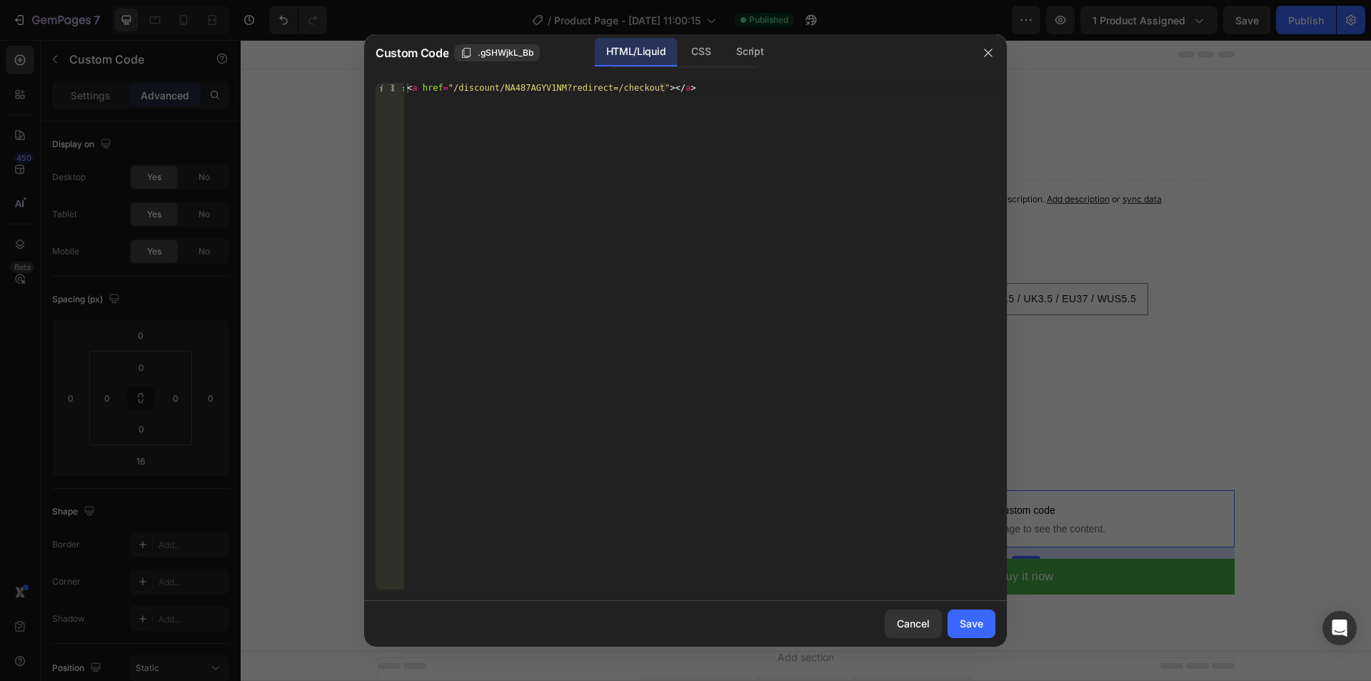
click at [652, 86] on div "< a href = "/discount/NA487AGYV1NM?redirect=/checkout" > </ a >" at bounding box center [699, 346] width 591 height 526
click at [835, 273] on div "< a href = "/discount/NA487AGYV1NM?redirect=/checkout" > Add </ a >" at bounding box center [699, 346] width 591 height 526
type textarea "<a href="/discount/NA487AGYV1NM?redirect=/checkout">Add</a>"
drag, startPoint x: 969, startPoint y: 625, endPoint x: 773, endPoint y: 500, distance: 232.8
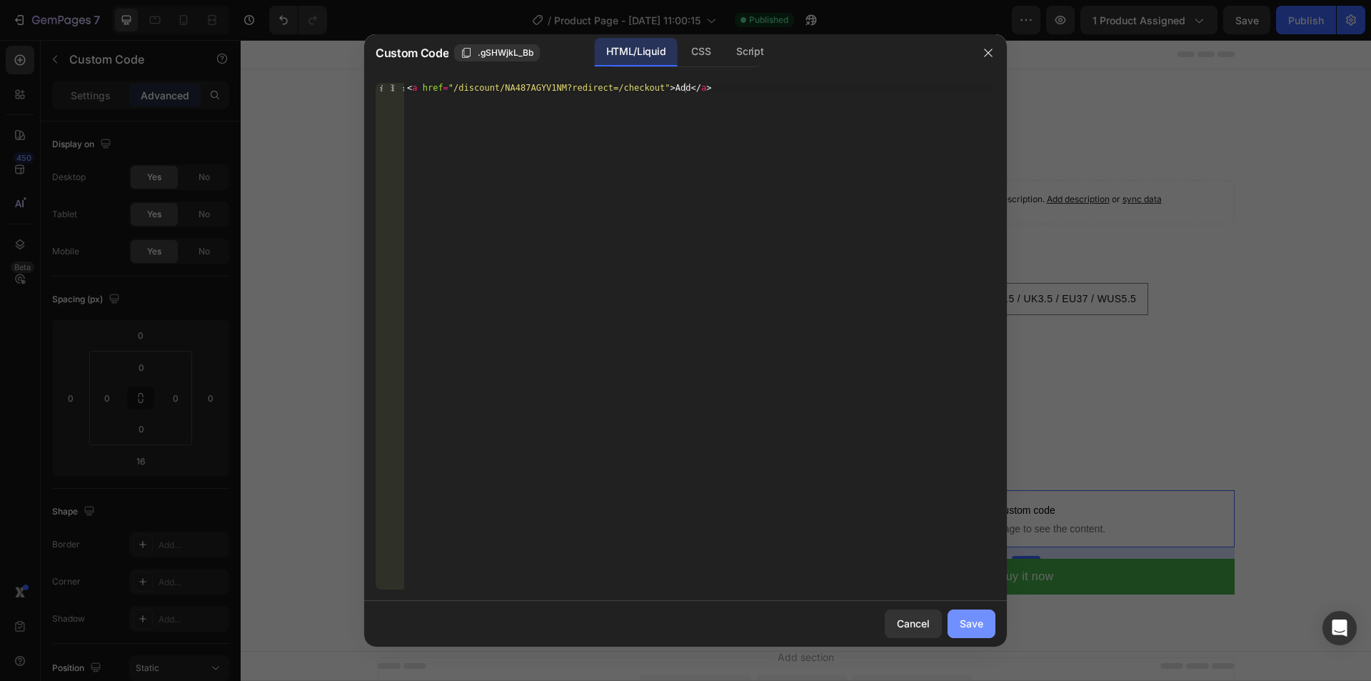
click at [969, 625] on div "Save" at bounding box center [972, 623] width 24 height 15
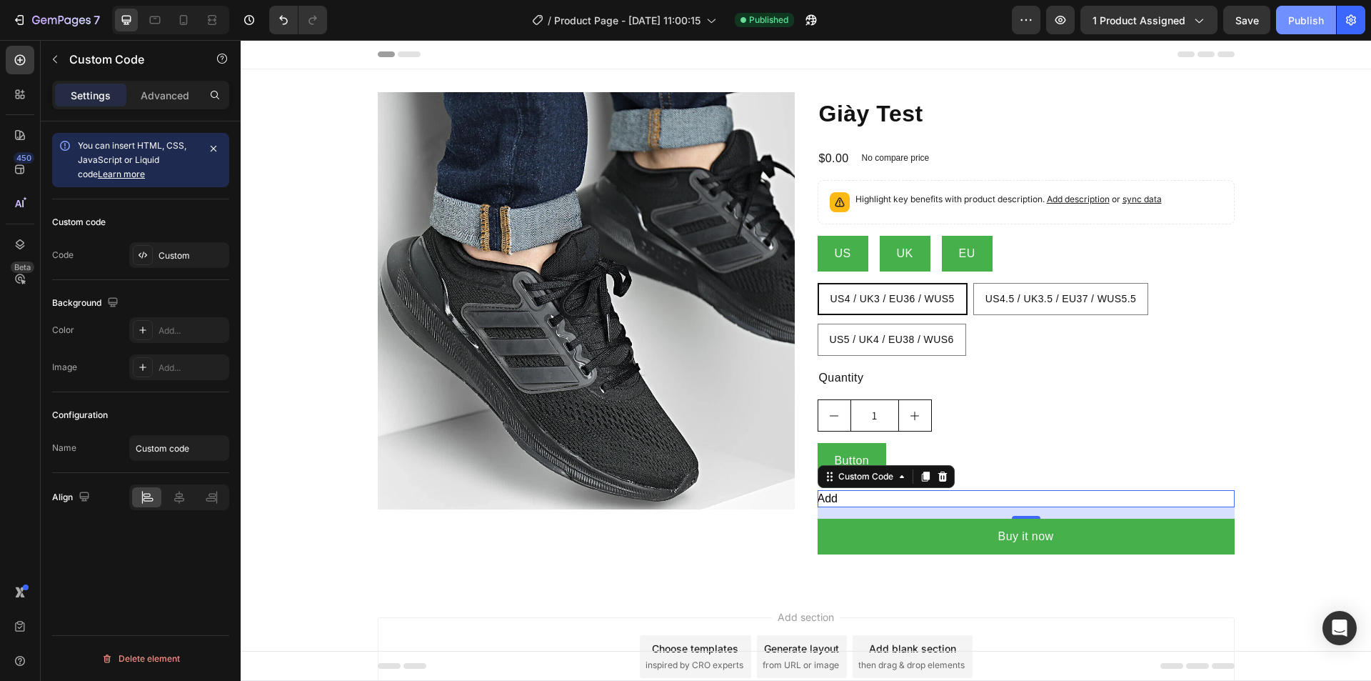
click at [1308, 14] on div "Publish" at bounding box center [1306, 20] width 36 height 15
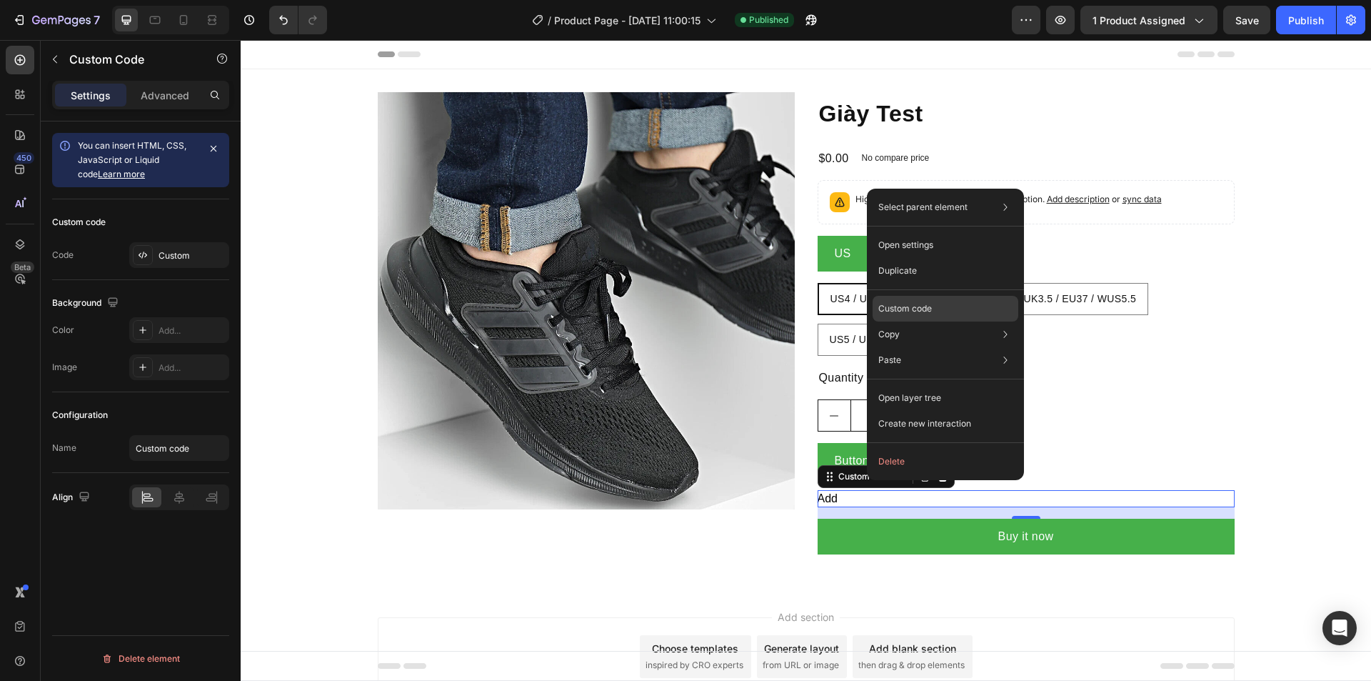
click at [906, 302] on p "Custom code" at bounding box center [905, 308] width 54 height 13
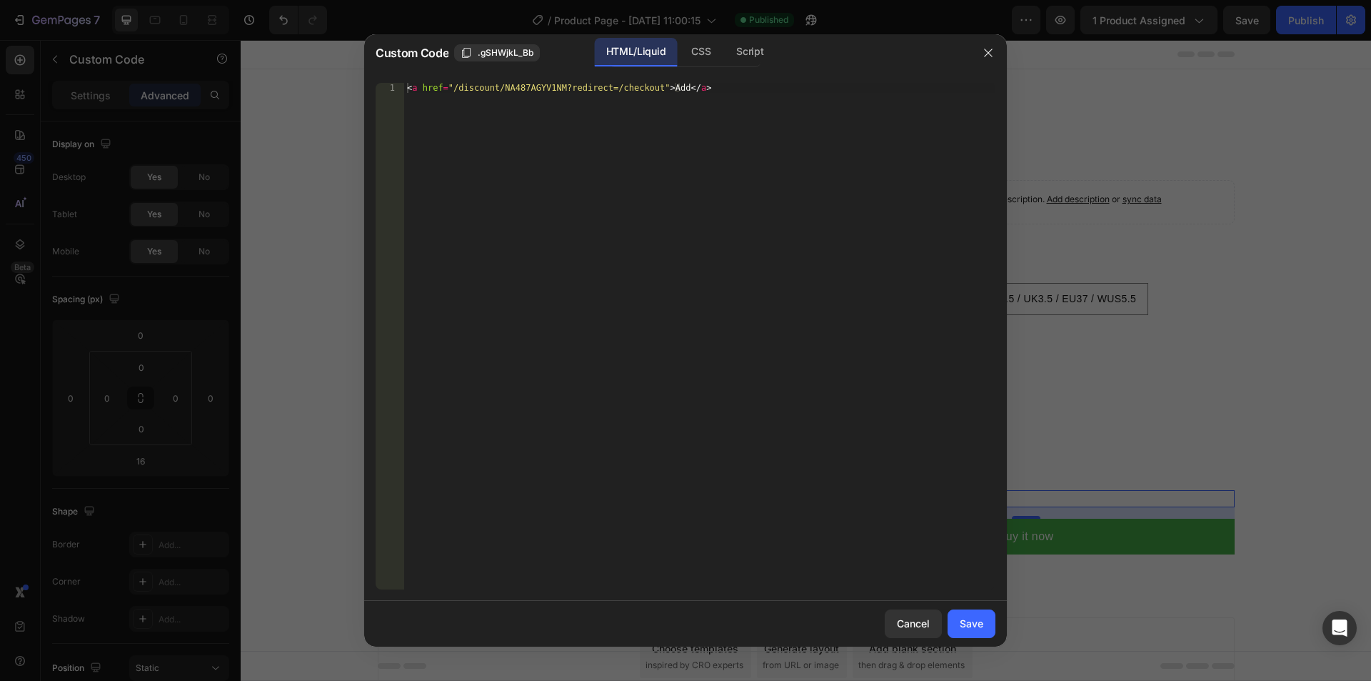
click at [513, 94] on div "< a href = "/discount/NA487AGYV1NM?redirect=/checkout" > Add </ a >" at bounding box center [699, 346] width 591 height 526
click at [449, 85] on div "< a href = "/discount/NA487AGYV1NM?redirect=/checkout" > Add </ a >" at bounding box center [699, 346] width 591 height 526
click at [642, 86] on div "< a href = "/discount/NA487AGYV1NM?redirect=/checkout" > Add </ a >" at bounding box center [699, 346] width 591 height 526
click at [505, 86] on div "< a href = "/cart/add?id=" > Add </ a >" at bounding box center [699, 346] width 591 height 526
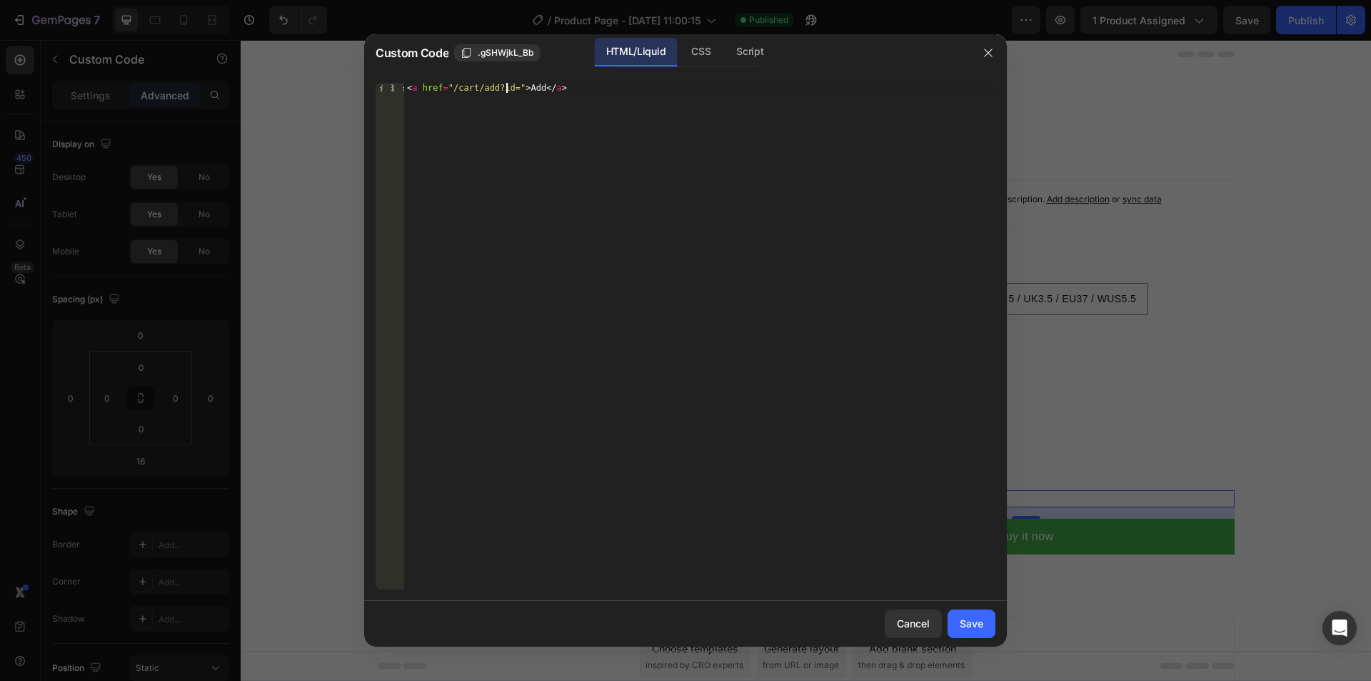
click at [511, 86] on div "< a href = "/cart/add?id=" > Add </ a >" at bounding box center [699, 346] width 591 height 526
paste textarea "42618441269337"
click at [621, 84] on div "< a href = "/cart/add?id=42618441269337&discount=" > Add </ a >" at bounding box center [699, 346] width 591 height 526
paste textarea "NA487AGYV1NM"
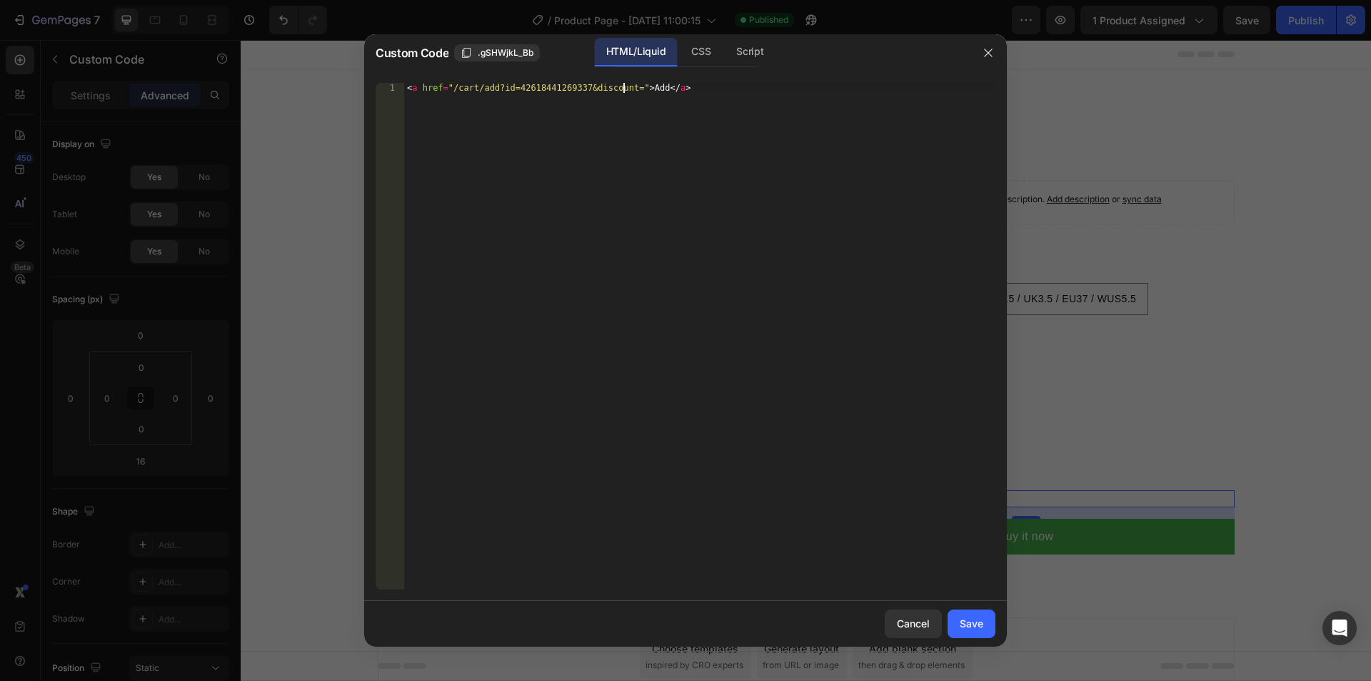
type textarea "<a href="/cart/add?id=42618441269337&discount=NA487AGYV1NM">Add</a>"
click at [966, 627] on div "Save" at bounding box center [972, 623] width 24 height 15
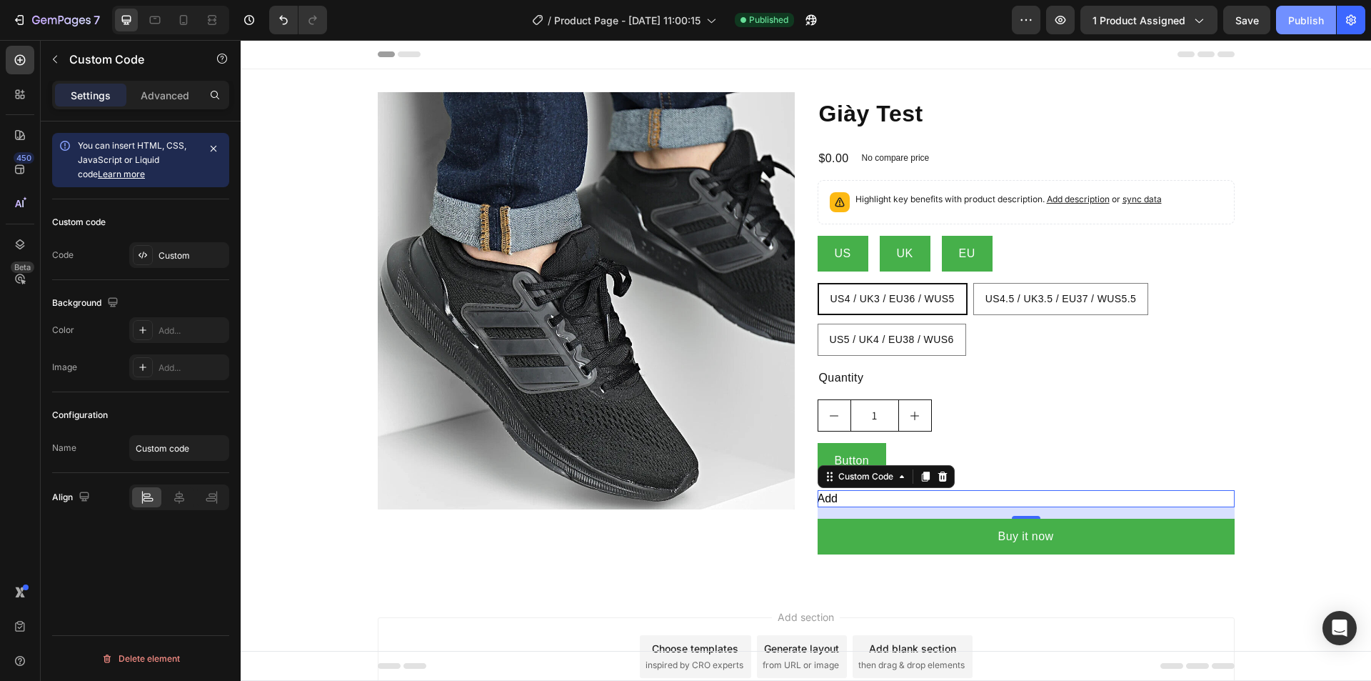
drag, startPoint x: 1303, startPoint y: 20, endPoint x: 1051, endPoint y: 1, distance: 252.9
click at [1303, 20] on div "Publish" at bounding box center [1306, 20] width 36 height 15
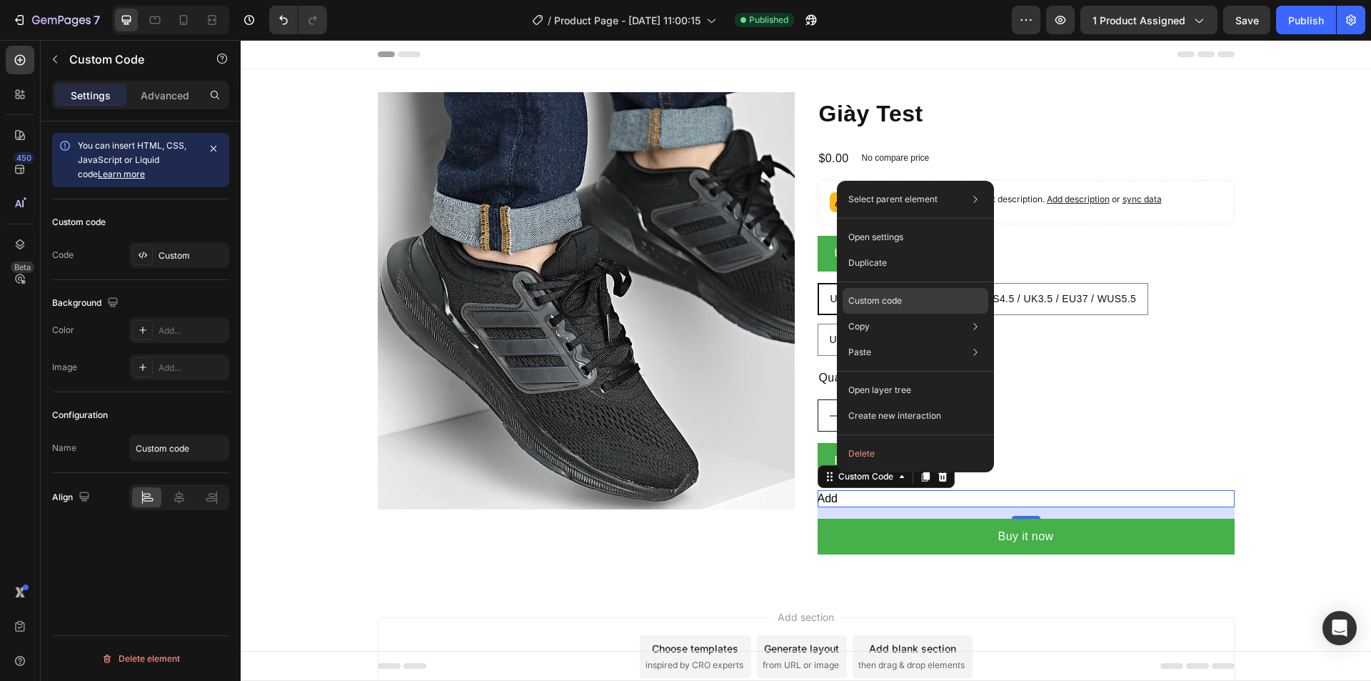
click at [866, 294] on p "Custom code" at bounding box center [875, 300] width 54 height 13
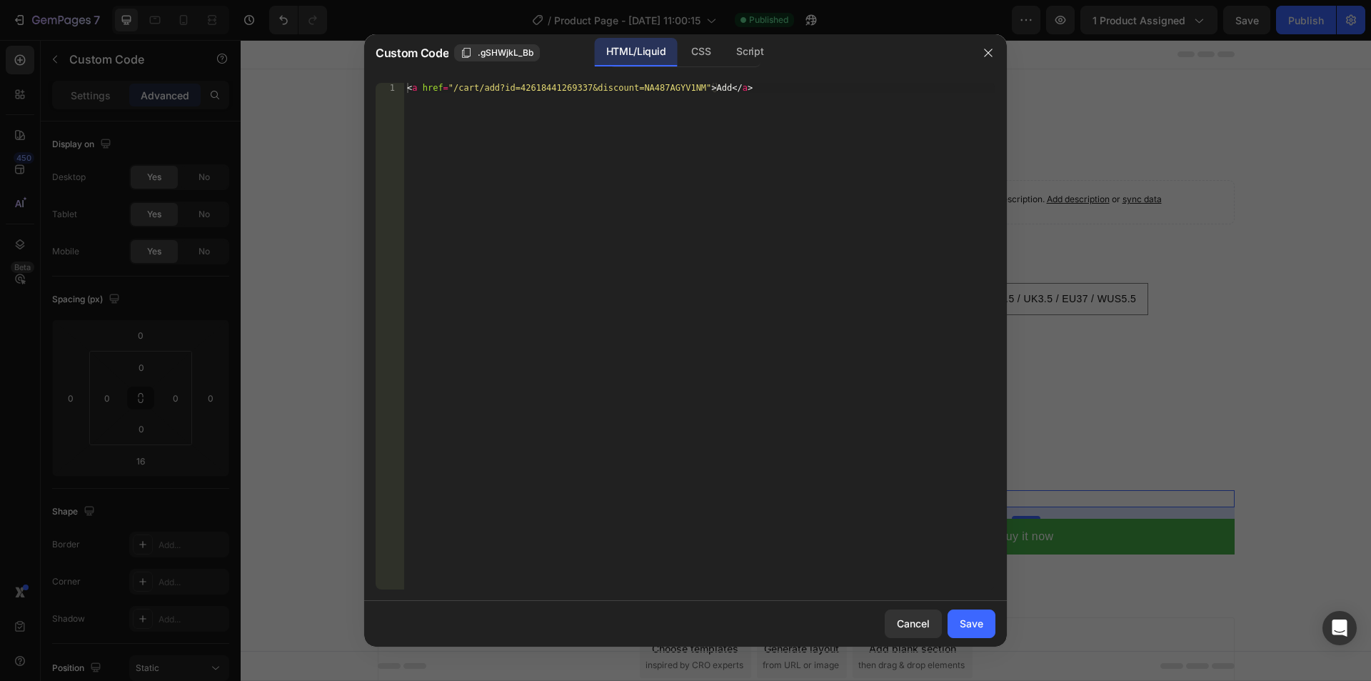
click at [514, 91] on div "< a href = "/cart/add?id=42618441269337&discount=NA487AGYV1NM" > Add </ a >" at bounding box center [699, 346] width 591 height 526
drag, startPoint x: 451, startPoint y: 89, endPoint x: 680, endPoint y: 89, distance: 229.3
click at [680, 89] on div "< a href = "/cart/add?id=42618441269337&discount=NA487AGYV1NM" > Add </ a >" at bounding box center [699, 346] width 591 height 526
click at [507, 89] on div "< a href = "/cart/add?id=42618441269337&discount=NA487AGYV1NM" > Add </ a >" at bounding box center [699, 336] width 591 height 506
click at [476, 89] on div "< a href = "/cart/add?id=42618441269337&discount=NA487AGYV1NM" > Add </ a >" at bounding box center [699, 346] width 591 height 526
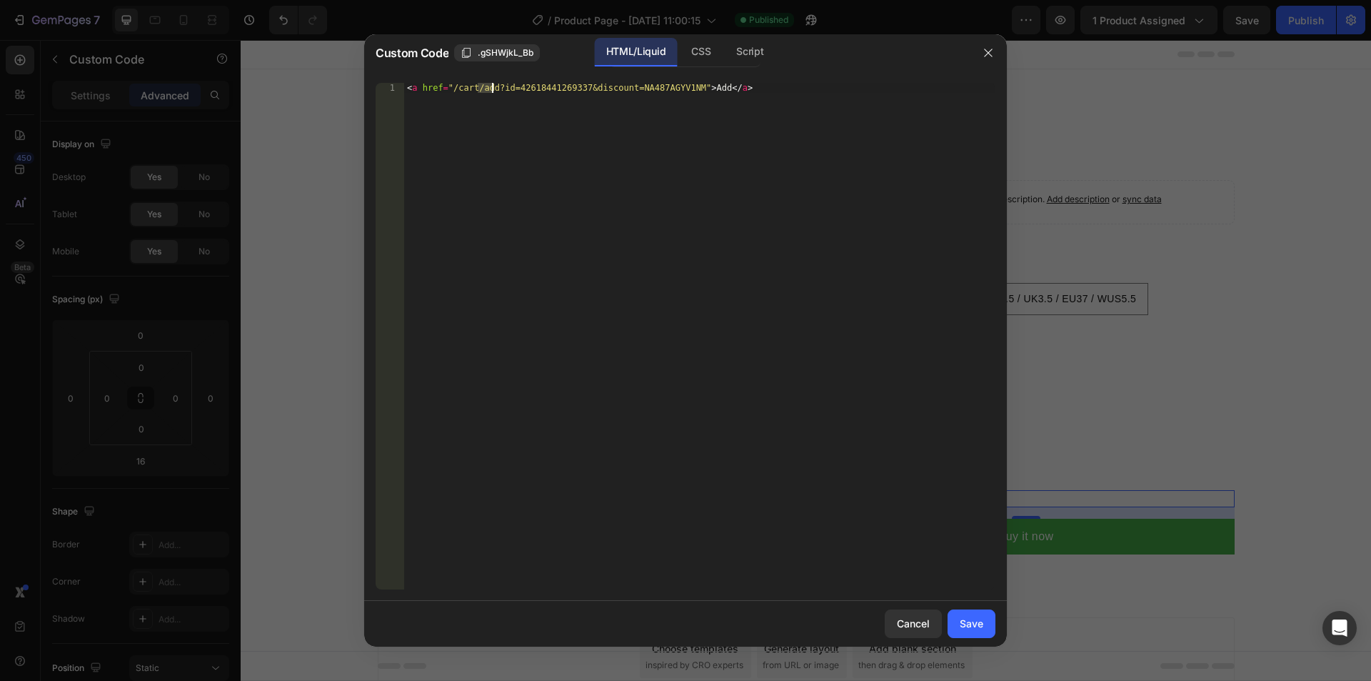
click at [491, 90] on div "< a href = "/cart/add?id=42618441269337&discount=NA487AGYV1NM" > Add </ a >" at bounding box center [699, 346] width 591 height 526
type textarea "<a href="/cart/checkout?id=42618441269337&discount=NA487AGYV1NM">Add</a>"
drag, startPoint x: 976, startPoint y: 629, endPoint x: 989, endPoint y: 131, distance: 498.0
click at [976, 629] on div "Save" at bounding box center [972, 623] width 24 height 15
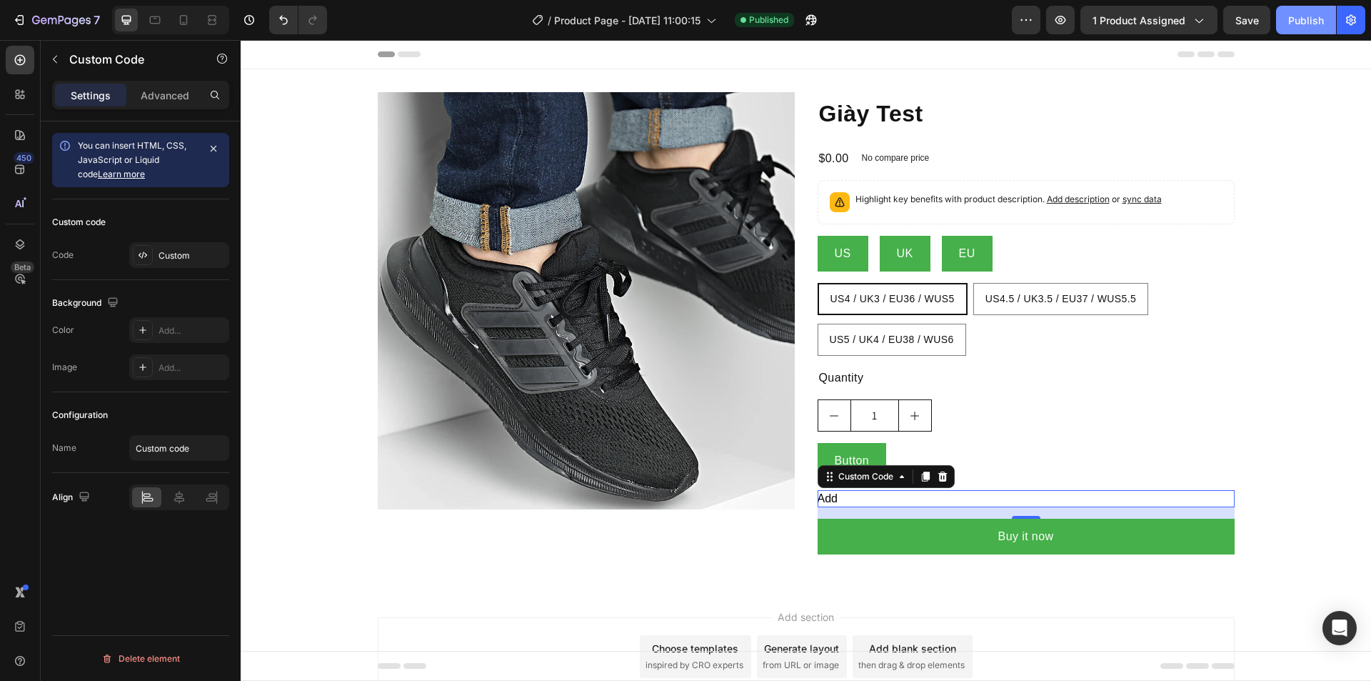
click at [1322, 10] on button "Publish" at bounding box center [1306, 20] width 60 height 29
click at [811, 21] on icon "button" at bounding box center [811, 20] width 14 height 14
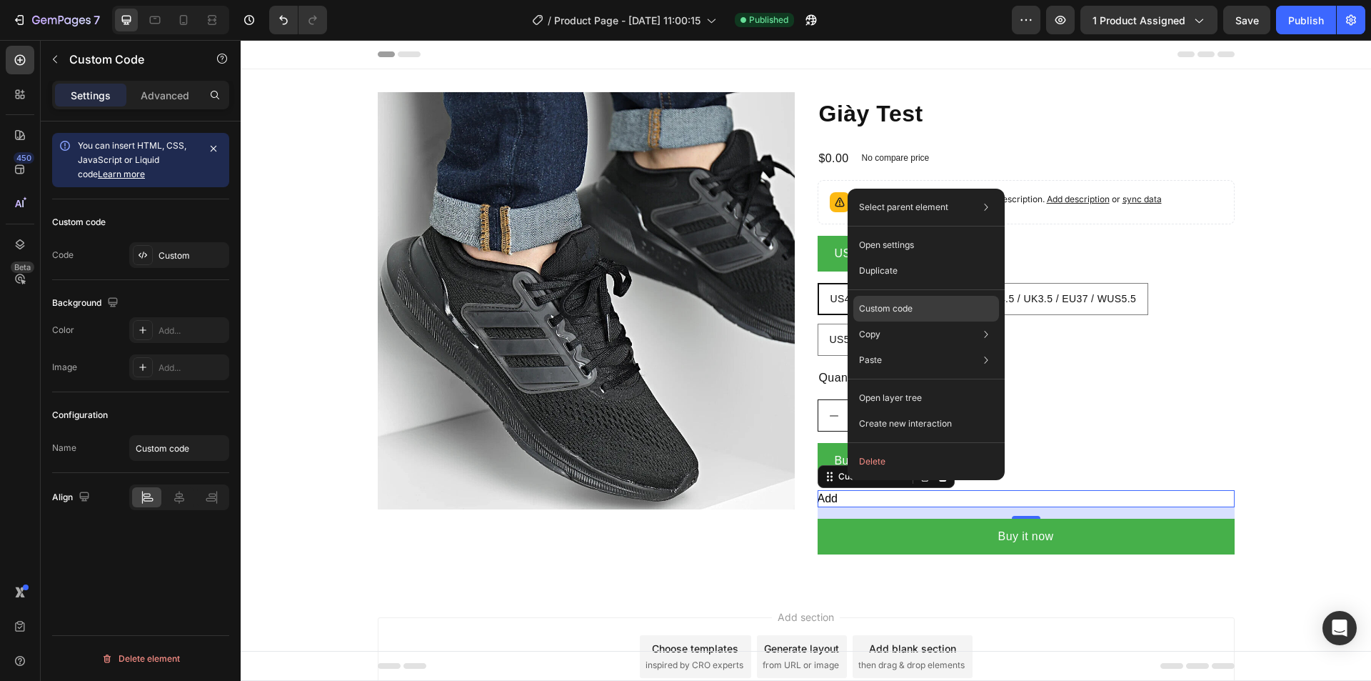
click at [869, 312] on p "Custom code" at bounding box center [886, 308] width 54 height 13
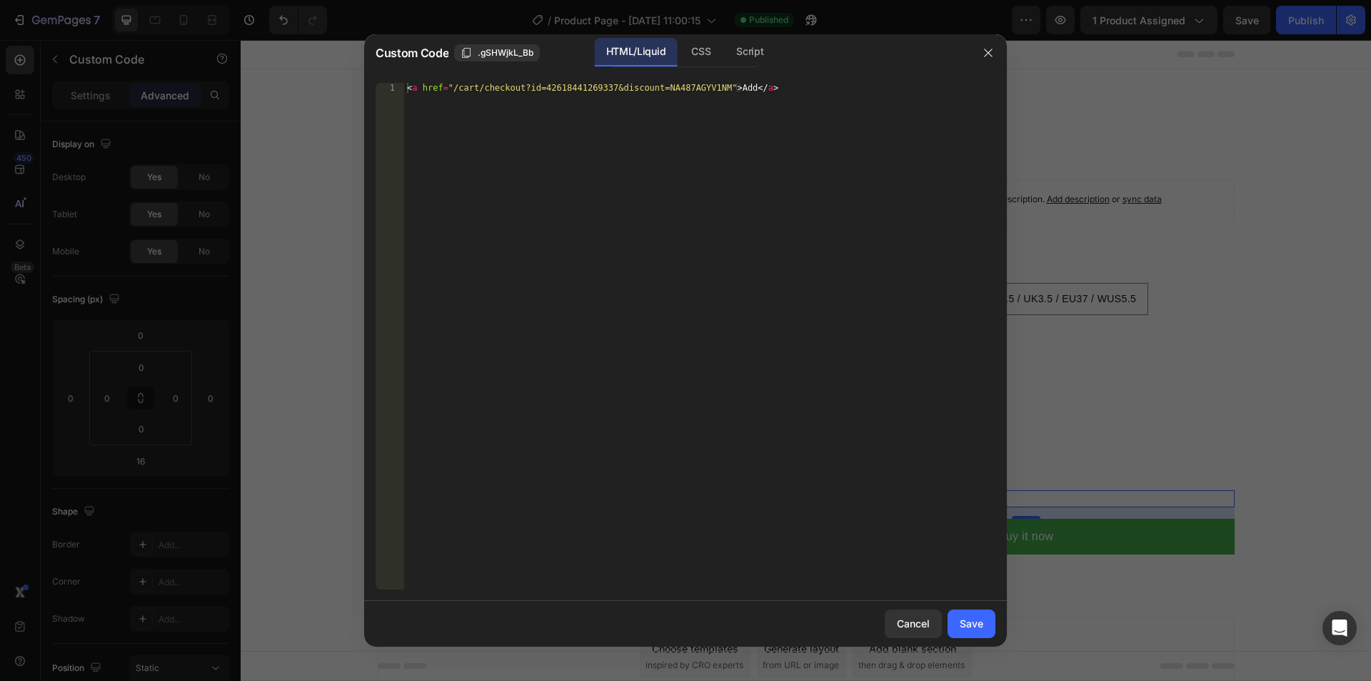
click at [511, 86] on div "< a href = "/cart/checkout?id=42618441269337&discount=NA487AGYV1NM" > Add </ a >" at bounding box center [699, 346] width 591 height 526
click at [515, 88] on div "< a href = "/cart/checkout?id=42618441269337&discount=NA487AGYV1NM" > Add </ a >" at bounding box center [699, 346] width 591 height 526
type textarea "<a href="/cart/checkouts?id=42618441269337&discount=NA487AGYV1NM">Add</a>"
click at [976, 628] on div "Save" at bounding box center [972, 623] width 24 height 15
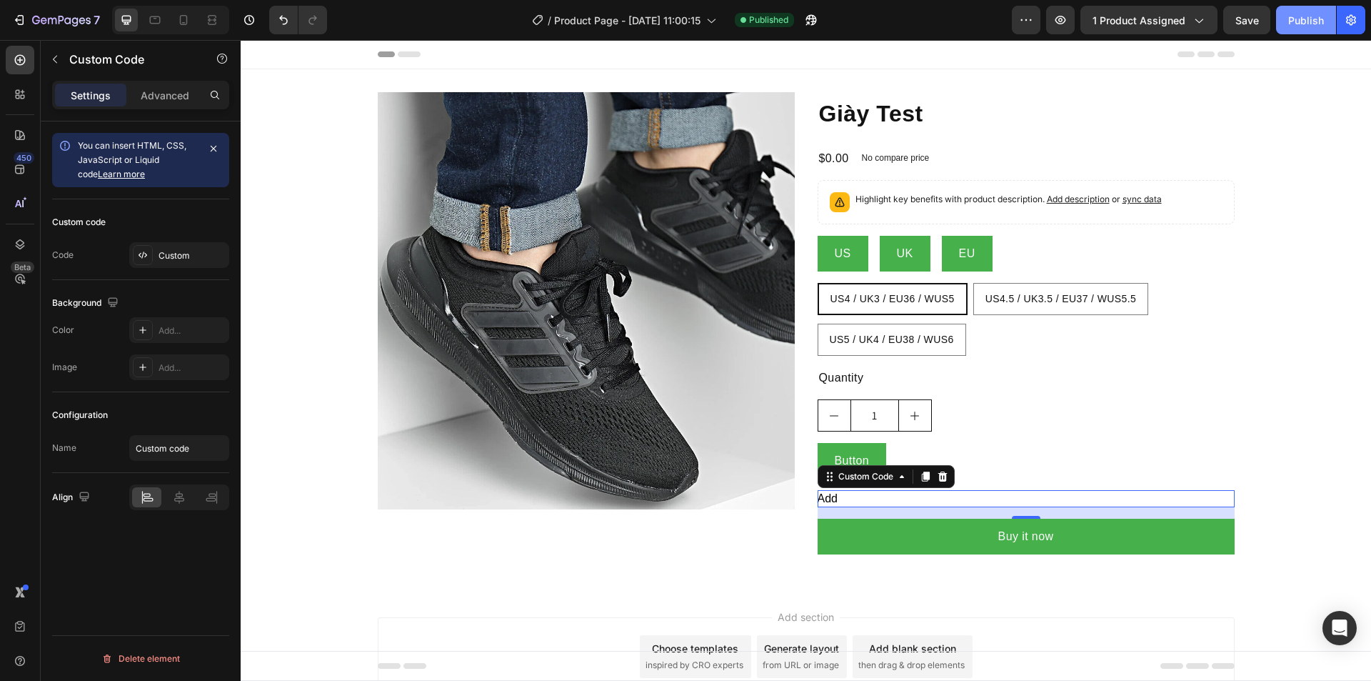
click at [1298, 19] on div "Publish" at bounding box center [1306, 20] width 36 height 15
click at [811, 14] on icon "button" at bounding box center [811, 20] width 14 height 14
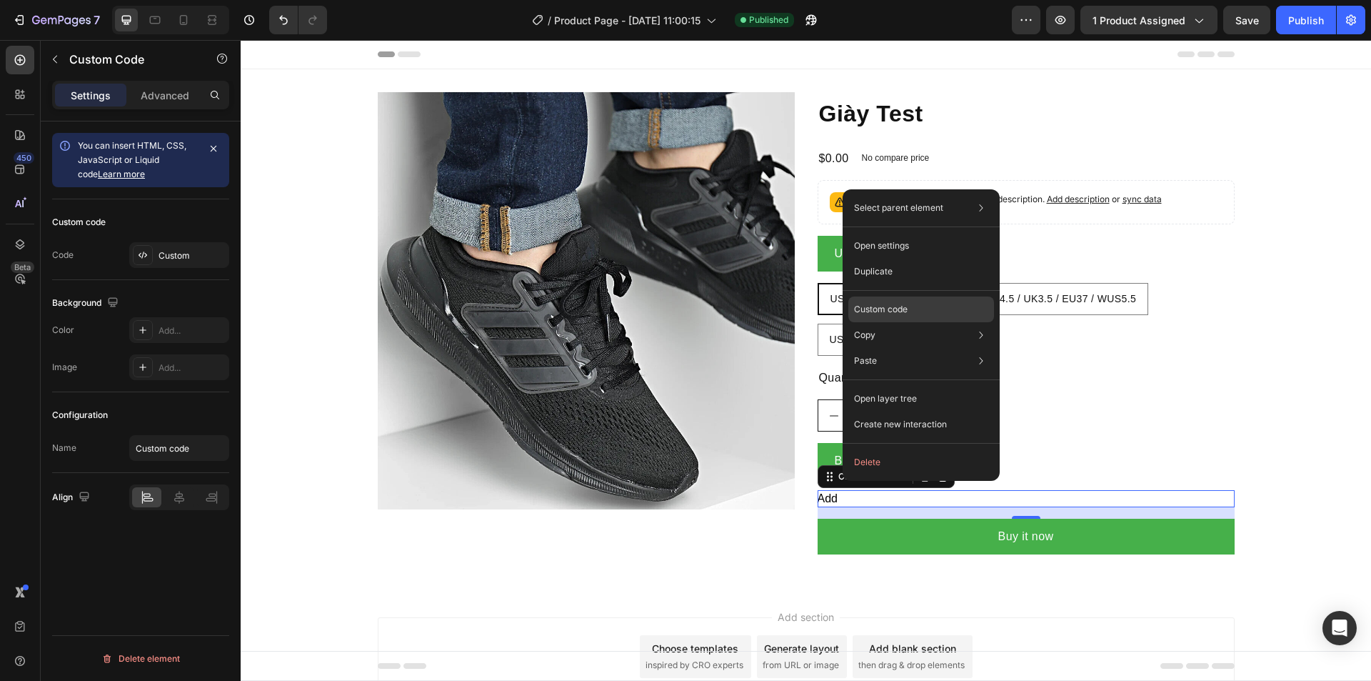
click at [881, 307] on p "Custom code" at bounding box center [881, 309] width 54 height 13
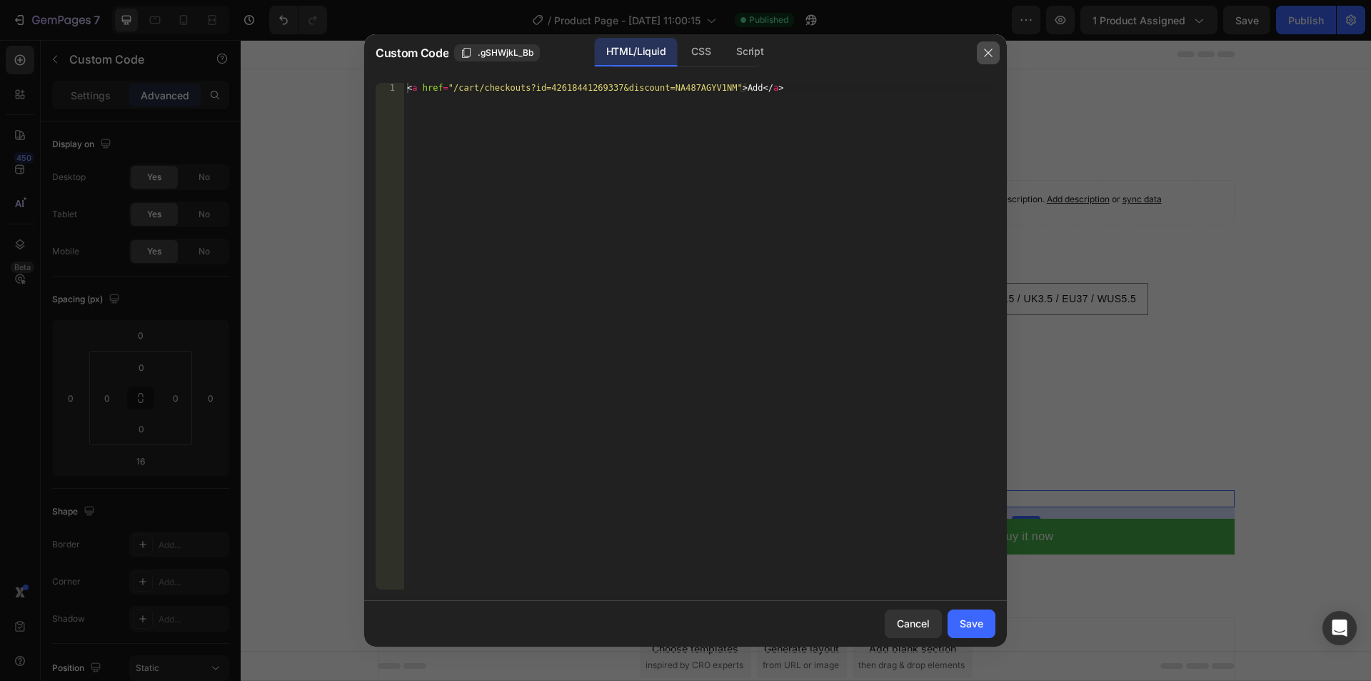
click at [983, 50] on icon "button" at bounding box center [988, 52] width 11 height 11
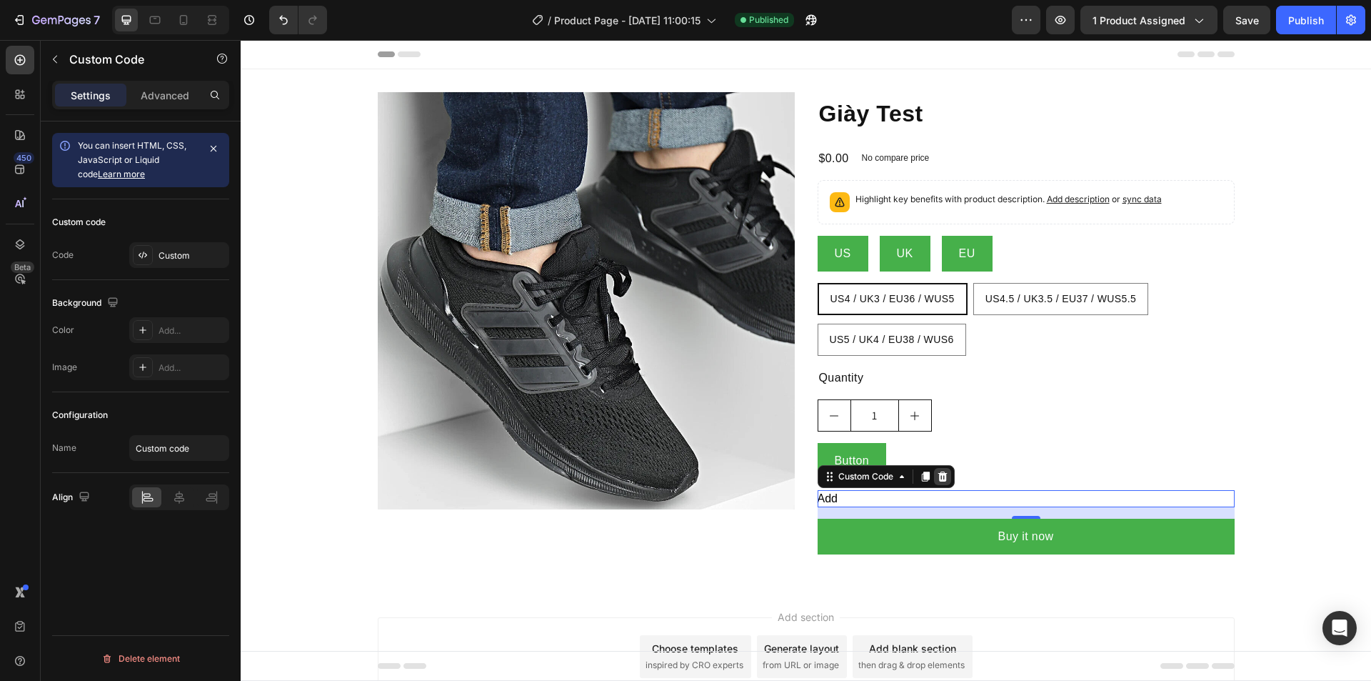
click at [943, 478] on icon at bounding box center [942, 476] width 11 height 11
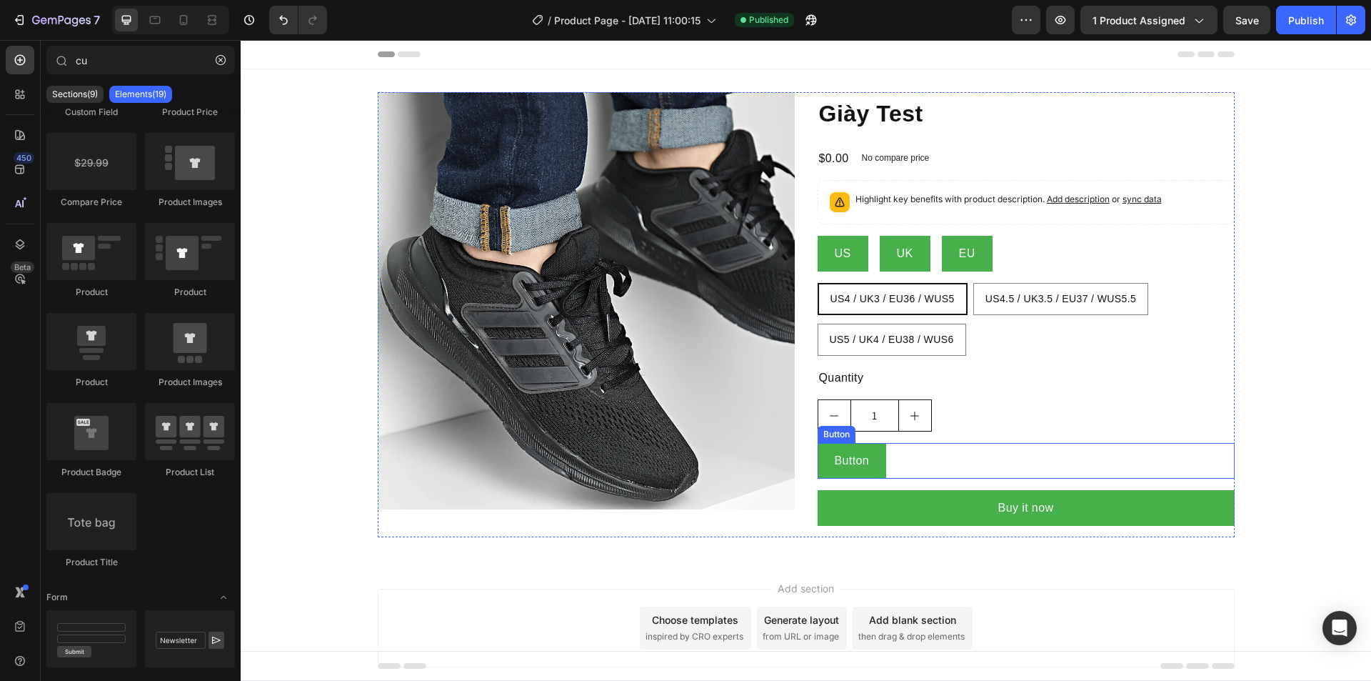
click at [960, 476] on div "Button Button" at bounding box center [1026, 461] width 417 height 36
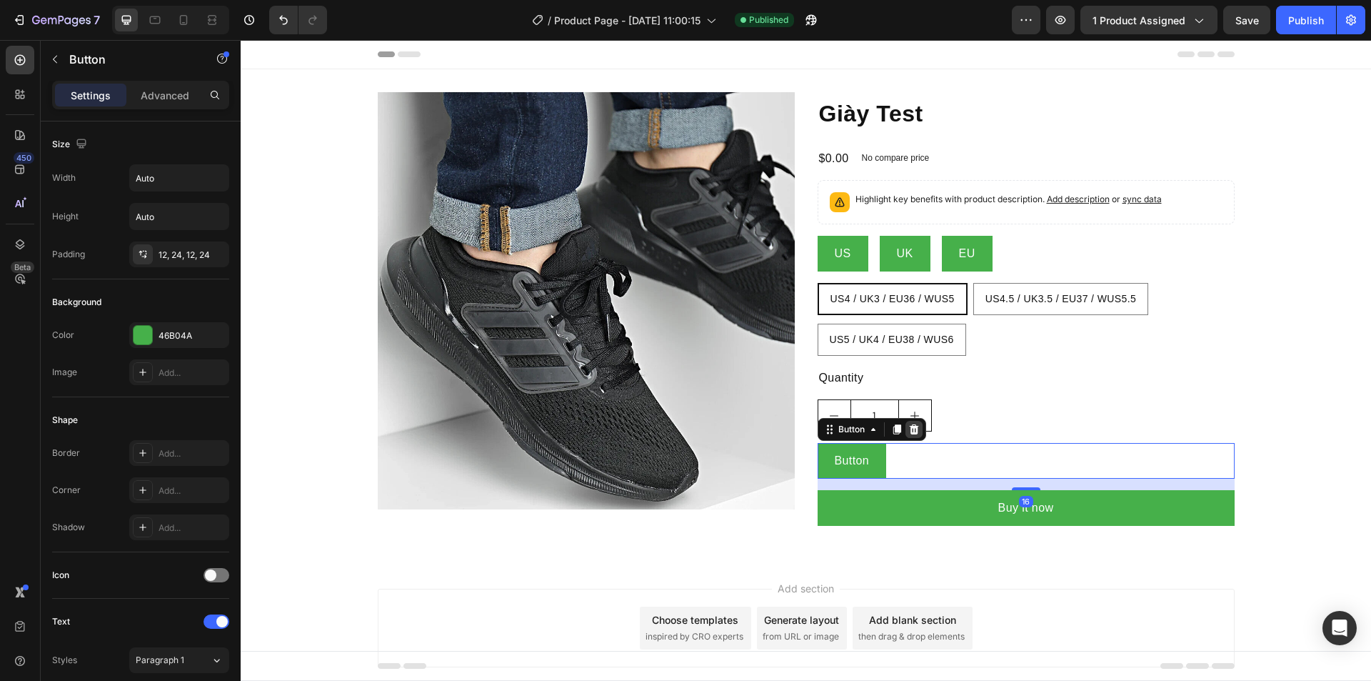
click at [914, 431] on icon at bounding box center [913, 429] width 11 height 11
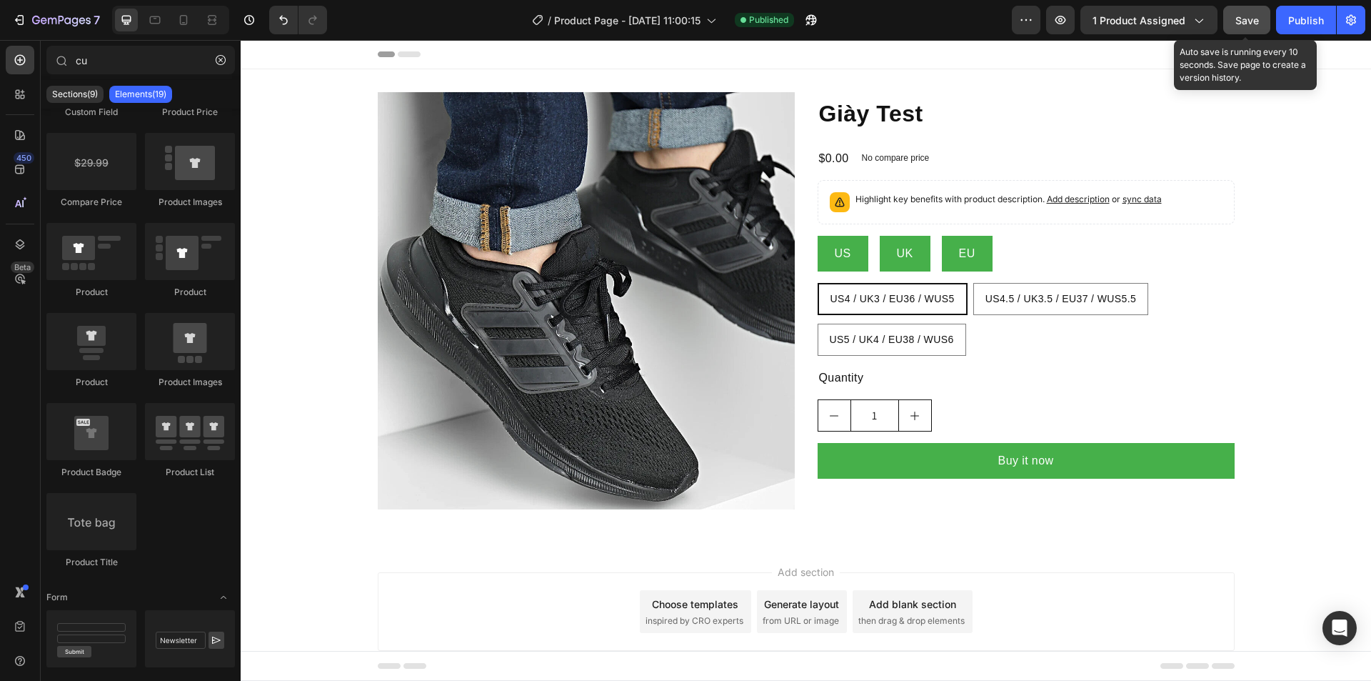
click at [1257, 16] on span "Save" at bounding box center [1248, 20] width 24 height 12
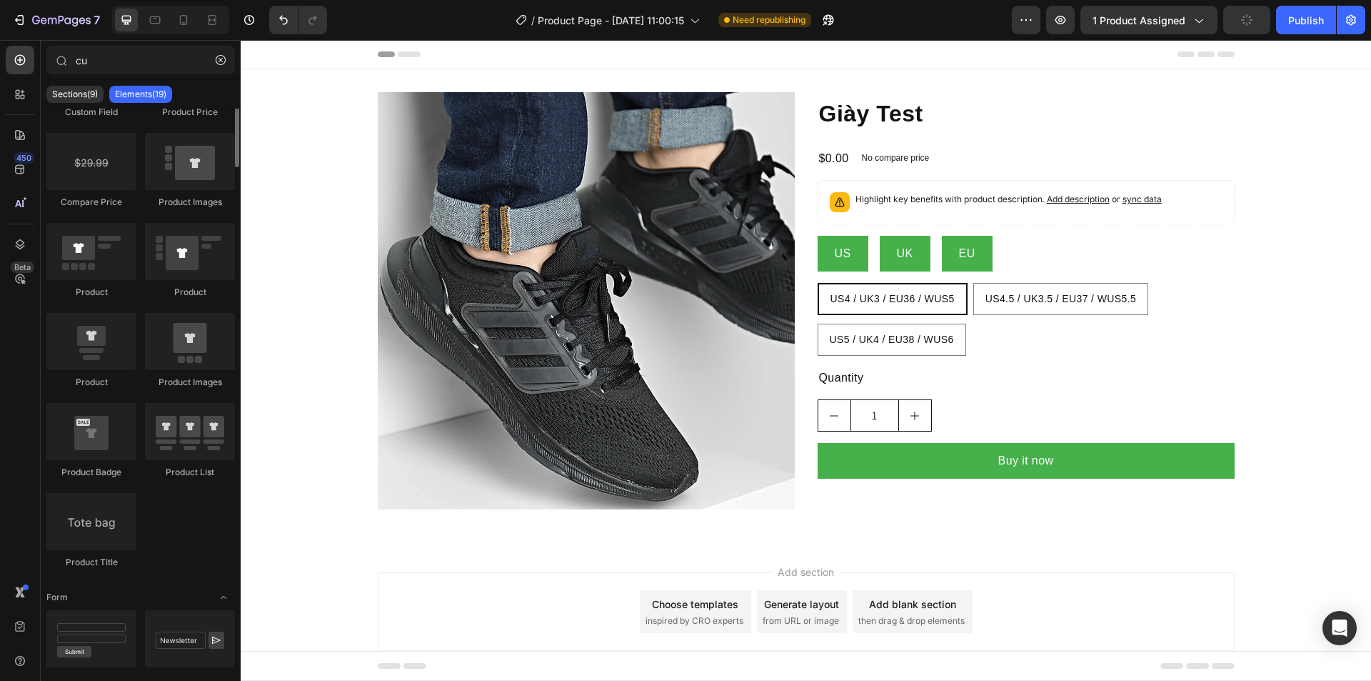
scroll to position [0, 0]
